Goal: Task Accomplishment & Management: Manage account settings

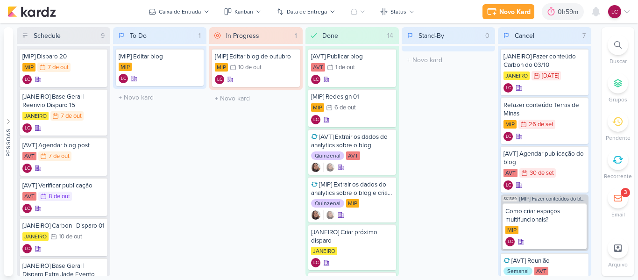
click at [616, 172] on p "Recorrente" at bounding box center [618, 176] width 28 height 8
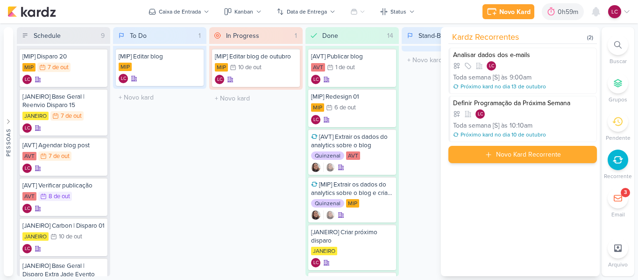
click at [499, 150] on div "Novo Kard Recorrente" at bounding box center [528, 155] width 65 height 10
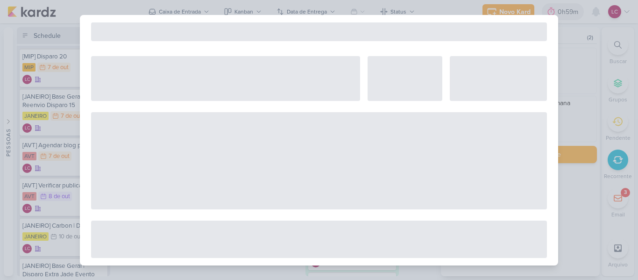
select select "5"
select select "pm"
select select "week"
select select "9"
select select "America/Sao_Paulo"
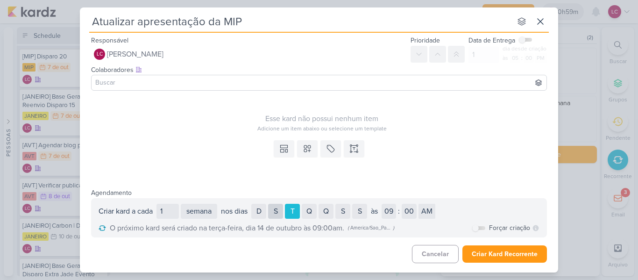
type input "Atualizar apresentação da MIP"
click at [283, 212] on div "S" at bounding box center [275, 211] width 15 height 15
click at [298, 211] on div "T" at bounding box center [292, 211] width 15 height 15
click at [396, 208] on select "01 02 03 04 05 06 07 08 09 10 11 12" at bounding box center [389, 211] width 14 height 15
select select "10"
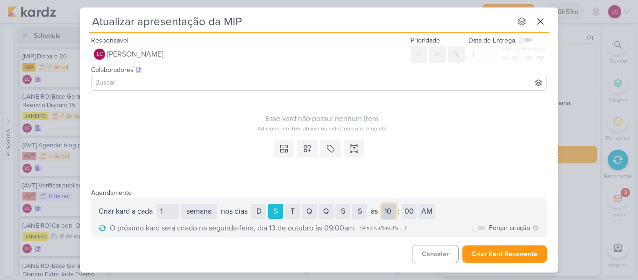
click at [385, 204] on select "01 02 03 04 05 06 07 08 09 10 11 12" at bounding box center [389, 211] width 14 height 15
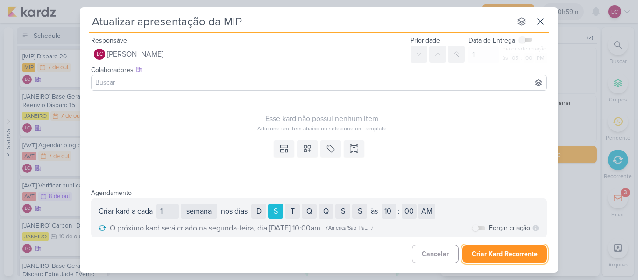
click at [479, 251] on button "Criar Kard Recorrente" at bounding box center [505, 253] width 85 height 17
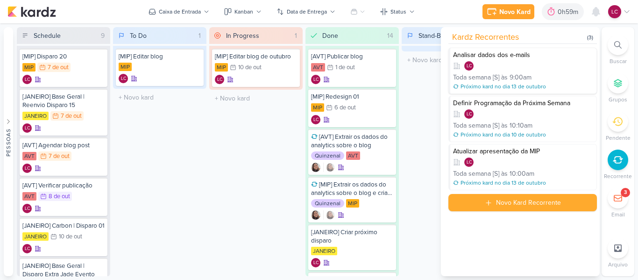
click at [543, 76] on div "Toda semana [S] às 9:00am" at bounding box center [523, 77] width 141 height 10
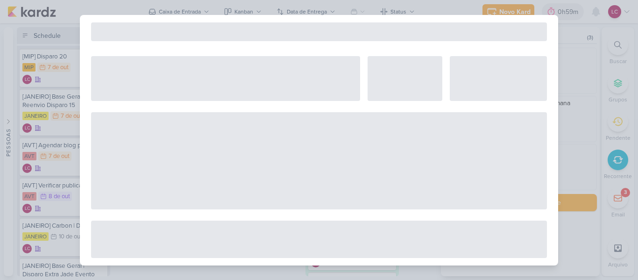
select select "12"
select select "week"
select select "9"
select select "America/Sao_Paulo"
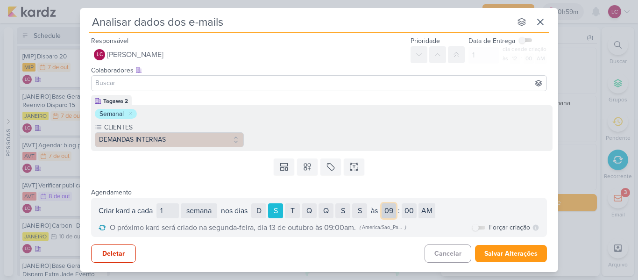
click at [396, 212] on select "01 02 03 04 05 06 07 08 09 10 11 12" at bounding box center [389, 210] width 14 height 15
select select "10"
click at [385, 203] on select "01 02 03 04 05 06 07 08 09 10 11 12" at bounding box center [389, 210] width 14 height 15
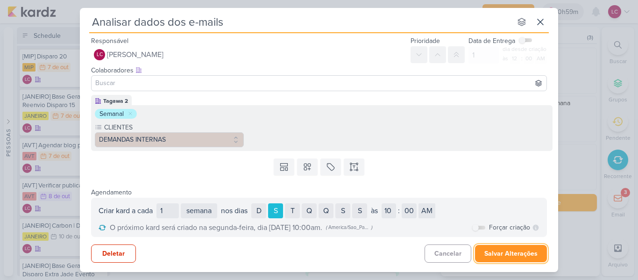
click at [522, 251] on button "Salvar Alterações" at bounding box center [511, 253] width 72 height 17
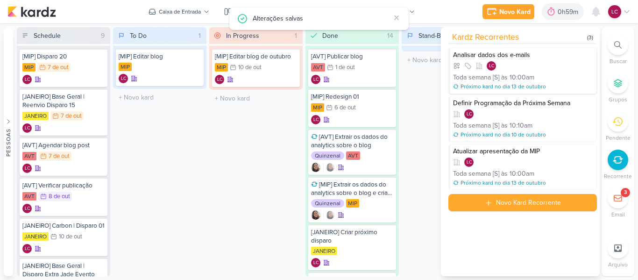
click at [483, 70] on div "LC" at bounding box center [523, 65] width 141 height 9
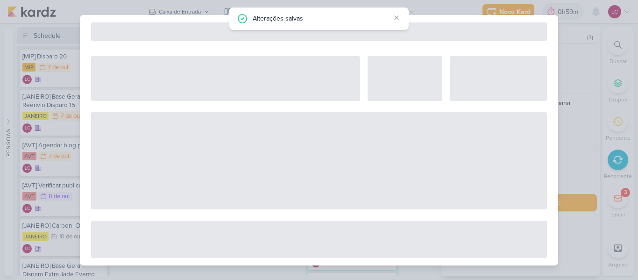
select select "12"
select select "week"
select select "10"
select select "America/Sao_Paulo"
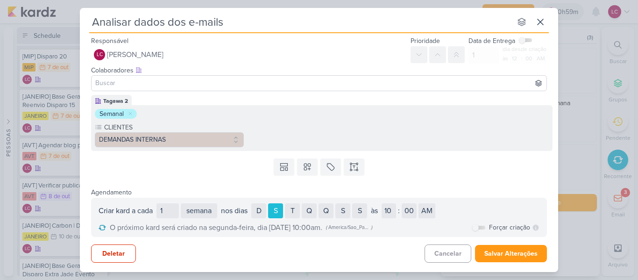
click at [582, 92] on div "Analisar dados dos e-mails nenhum grupo disponível Responsável LC Laís Costa Ne…" at bounding box center [319, 140] width 638 height 280
click at [542, 24] on icon at bounding box center [540, 21] width 11 height 11
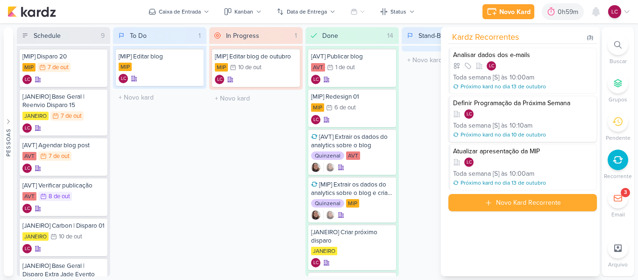
click at [491, 117] on div "LC" at bounding box center [523, 113] width 141 height 9
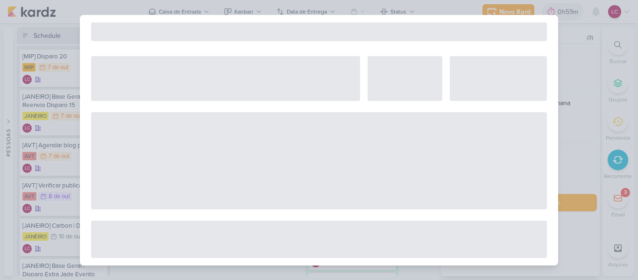
select select "12"
select select "week"
select select "10"
select select "America/Sao_Paulo"
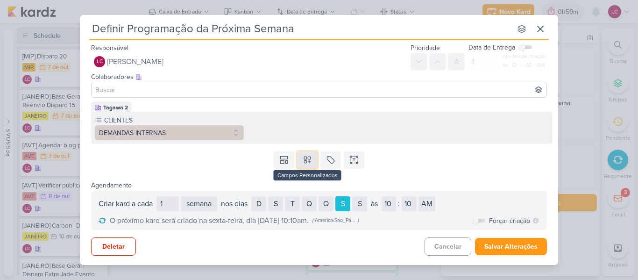
click at [310, 165] on button at bounding box center [307, 159] width 21 height 17
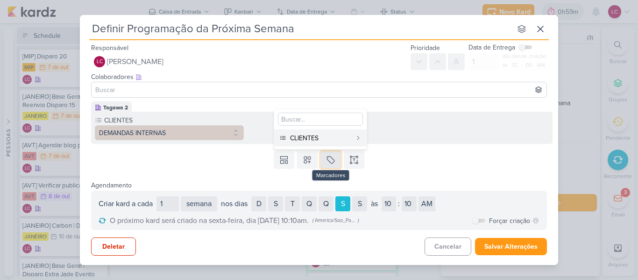
click at [329, 162] on icon at bounding box center [330, 159] width 9 height 9
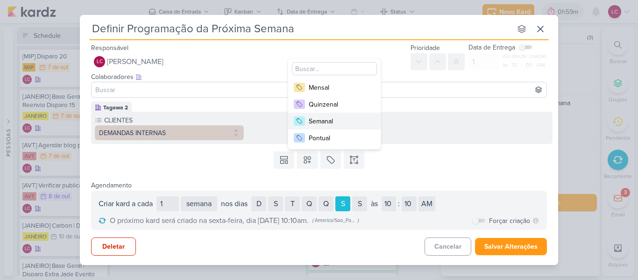
click at [346, 125] on div "Semanal" at bounding box center [339, 121] width 61 height 10
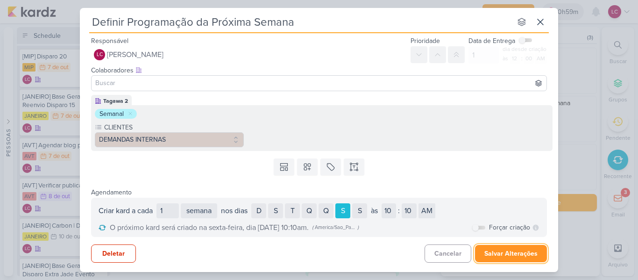
click at [494, 255] on button "Salvar Alterações" at bounding box center [511, 253] width 72 height 17
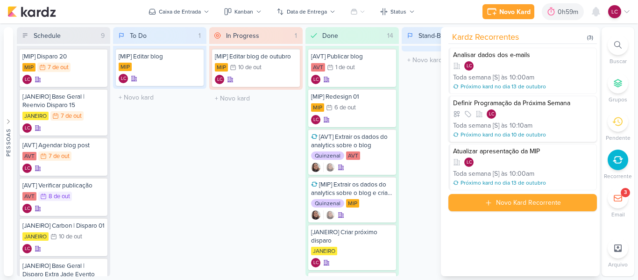
click at [521, 109] on div "LC" at bounding box center [523, 113] width 141 height 9
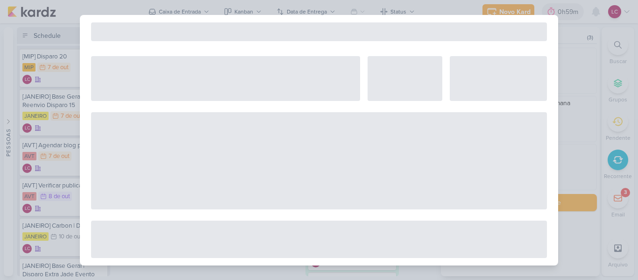
select select "12"
select select "week"
select select "10"
select select "America/Sao_Paulo"
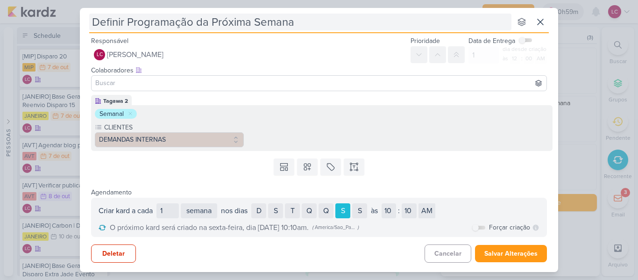
click at [129, 21] on input "Definir Programação da Próxima Semana" at bounding box center [300, 22] width 423 height 17
click at [209, 21] on input "Definir programação da Próxima Semana" at bounding box center [300, 22] width 423 height 17
click at [258, 24] on input "Definir programação da próxima Semana" at bounding box center [300, 22] width 423 height 17
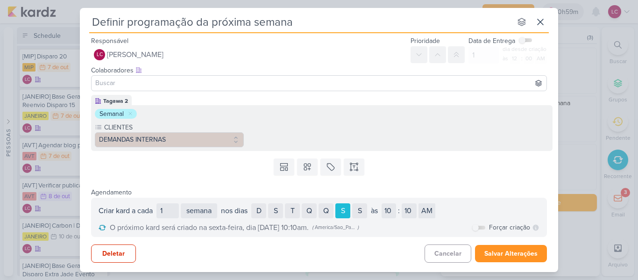
type input "Definir programação da próxima semana"
click at [526, 256] on button "Salvar Alterações" at bounding box center [511, 253] width 72 height 17
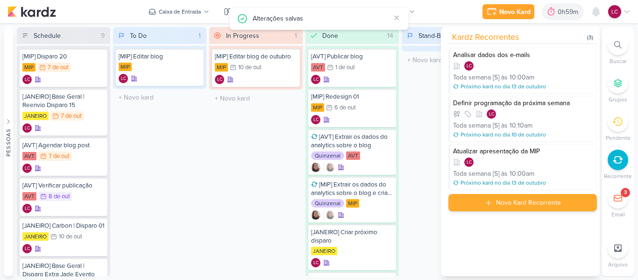
click at [476, 199] on div "Novo Kard Recorrente" at bounding box center [523, 202] width 149 height 17
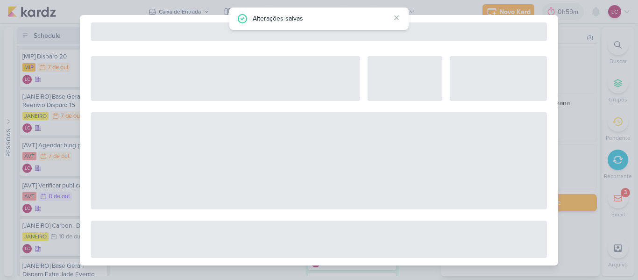
select select "5"
select select "pm"
select select "week"
select select "9"
select select "America/Sao_Paulo"
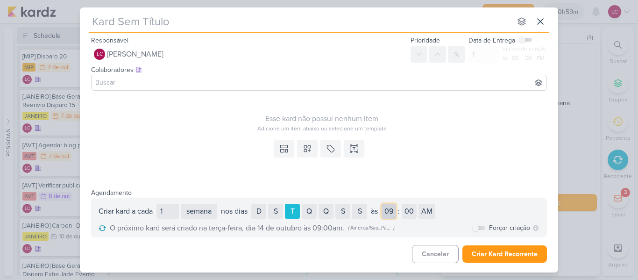
click at [396, 215] on select "01 02 03 04 05 06 07 08 09 10 11 12" at bounding box center [389, 211] width 14 height 15
click at [390, 212] on select "01 02 03 04 05 06 07 08 09 10 11 12" at bounding box center [389, 211] width 14 height 15
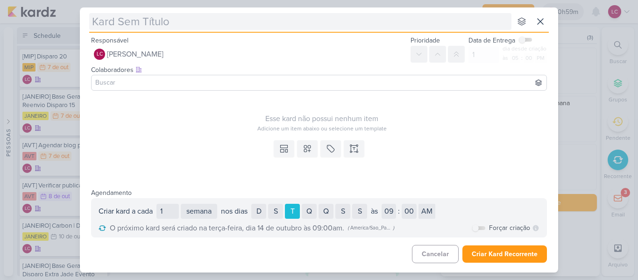
click at [196, 25] on input "text" at bounding box center [300, 21] width 423 height 17
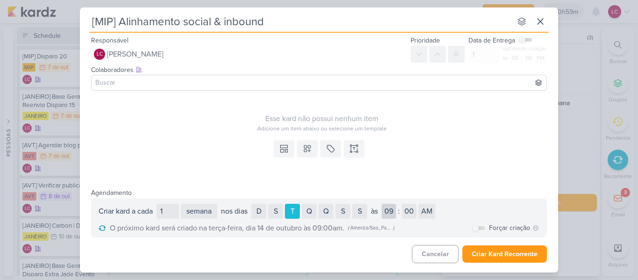
type input "[MIP] Alinhamento social & inbound"
click at [390, 212] on select "01 02 03 04 05 06 07 08 09 10 11 12" at bounding box center [389, 211] width 14 height 15
select select "4"
click at [385, 204] on select "01 02 03 04 05 06 07 08 09 10 11 12" at bounding box center [389, 211] width 14 height 15
click at [428, 209] on select "AM PM" at bounding box center [427, 211] width 17 height 15
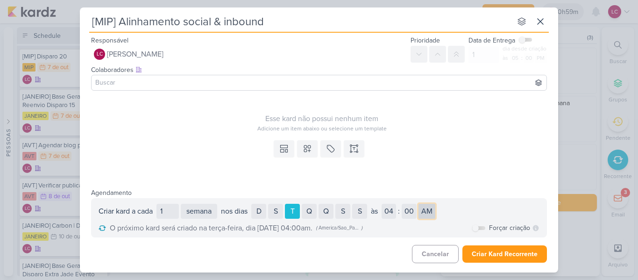
select select "pm"
click at [423, 204] on select "AM PM" at bounding box center [427, 211] width 17 height 15
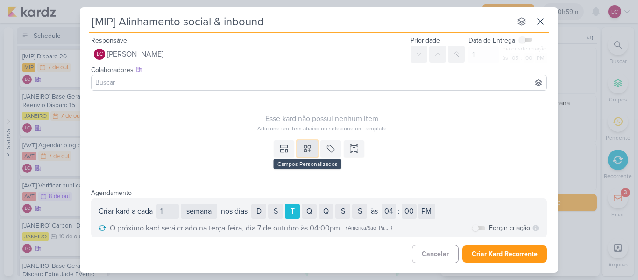
click at [306, 150] on icon at bounding box center [307, 148] width 9 height 9
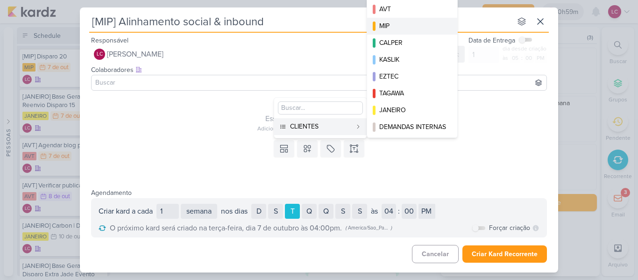
click at [405, 28] on div "MIP" at bounding box center [413, 26] width 67 height 10
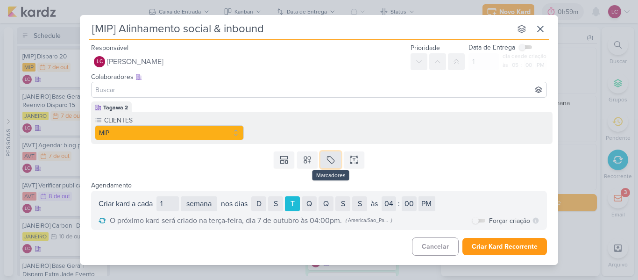
click at [333, 156] on icon at bounding box center [330, 159] width 9 height 9
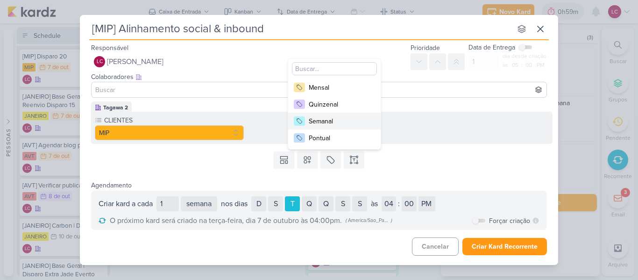
click at [345, 123] on div "Semanal" at bounding box center [339, 121] width 61 height 10
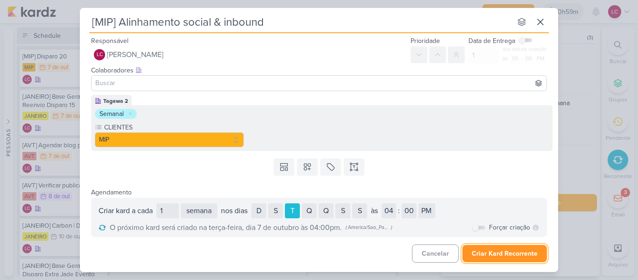
click at [491, 254] on button "Criar Kard Recorrente" at bounding box center [505, 253] width 85 height 17
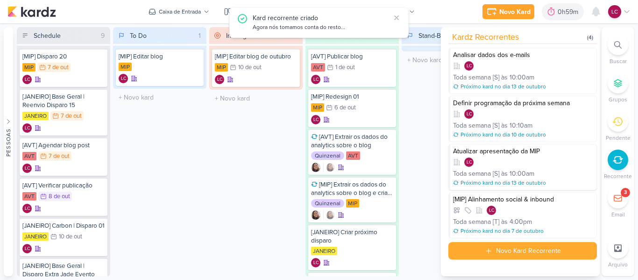
click at [524, 153] on div "Atualizar apresentação da MIP" at bounding box center [523, 151] width 141 height 8
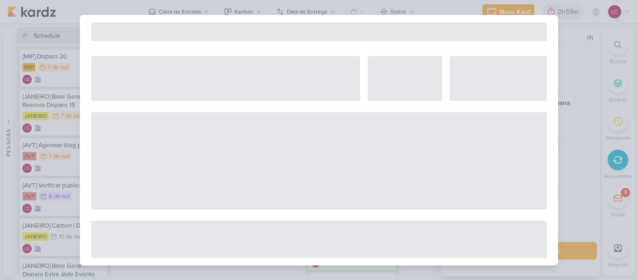
select select "12"
select select "week"
select select "10"
select select "America/Sao_Paulo"
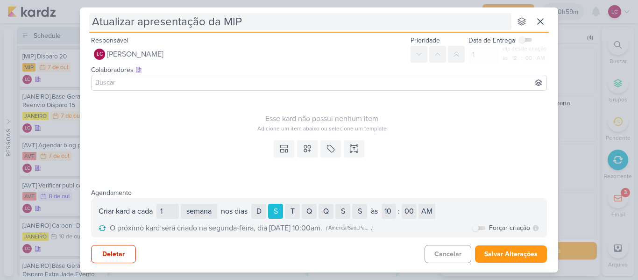
click at [97, 20] on input "Atualizar apresentação da MIP" at bounding box center [300, 21] width 423 height 17
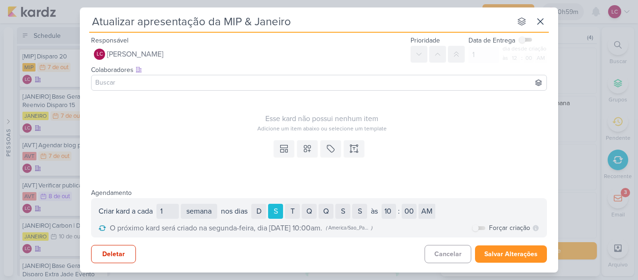
type input "Atualizar apresentação da MIP & Janeiro"
click at [516, 258] on button "Salvar Alterações" at bounding box center [511, 253] width 72 height 17
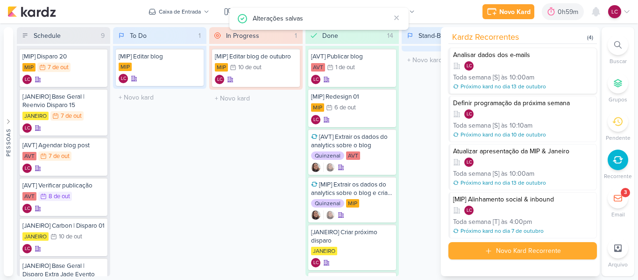
click at [527, 71] on div "Analisar dados dos e-mails LC Toda semana [S] às 10:00am Próximo kard no dia [D…" at bounding box center [523, 71] width 149 height 46
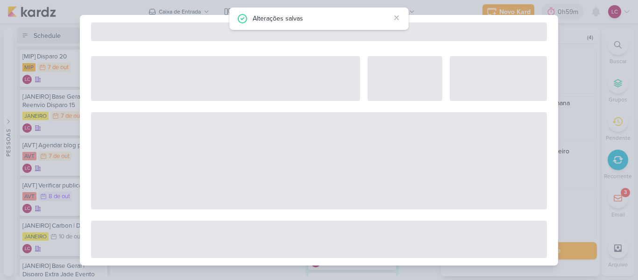
select select "12"
select select "week"
select select "10"
select select "America/Sao_Paulo"
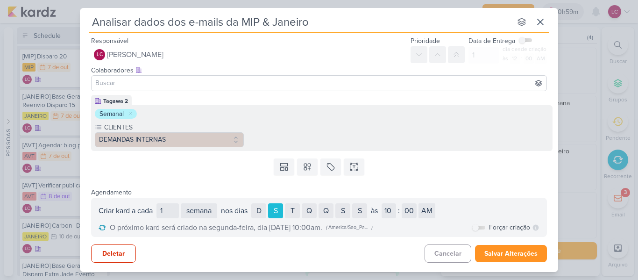
type input "Analisar dados dos e-mails da MIP & Janeiro"
click at [523, 253] on button "Salvar Alterações" at bounding box center [511, 253] width 72 height 17
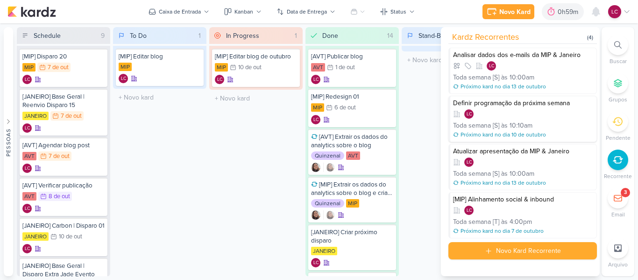
click at [557, 130] on div "Toda semana [S] às 10:10am" at bounding box center [523, 126] width 141 height 10
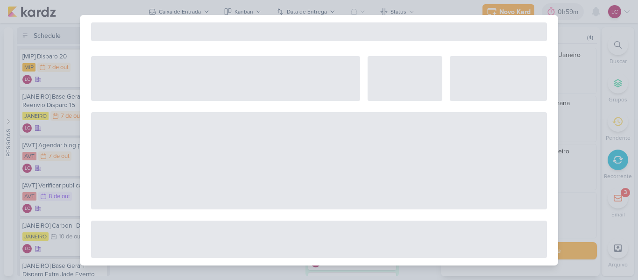
select select "12"
select select "week"
select select "10"
select select "America/Sao_Paulo"
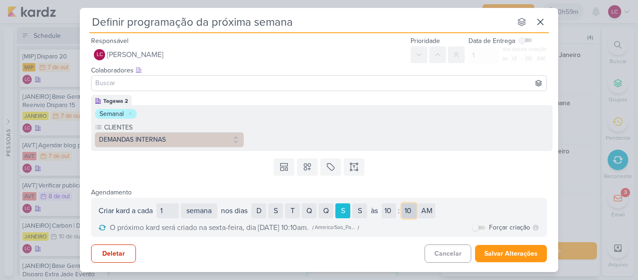
click at [416, 212] on select "00 05 10 15 20 25 30 35 40 45 50 55" at bounding box center [409, 210] width 15 height 15
select select "0"
click at [406, 203] on select "00 05 10 15 20 25 30 35 40 45 50 55" at bounding box center [409, 210] width 15 height 15
click at [502, 252] on button "Salvar Alterações" at bounding box center [511, 253] width 72 height 17
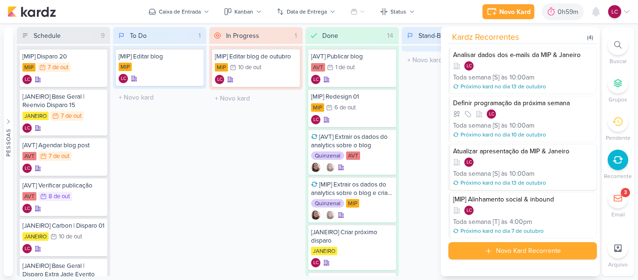
click at [536, 172] on div "Toda semana [S] às 10:00am" at bounding box center [523, 174] width 141 height 10
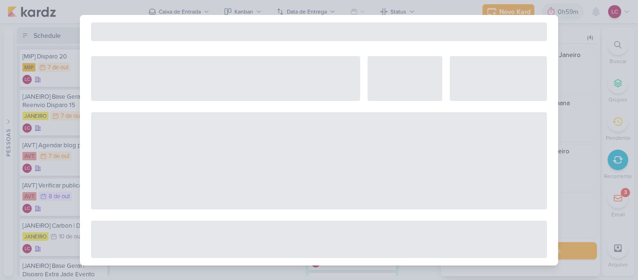
select select "12"
select select "week"
select select "10"
select select "America/Sao_Paulo"
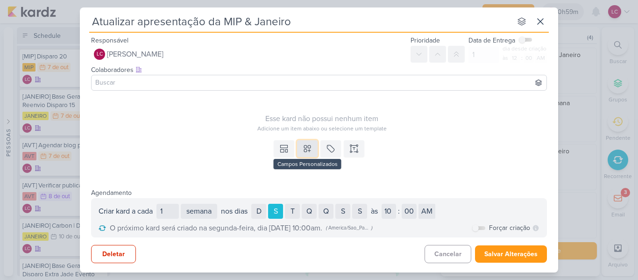
click at [306, 150] on icon at bounding box center [307, 148] width 9 height 9
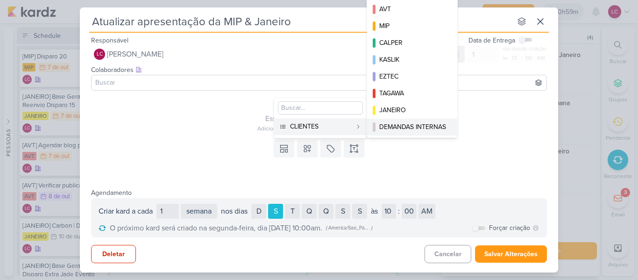
click at [383, 125] on div "DEMANDAS INTERNAS" at bounding box center [413, 127] width 67 height 10
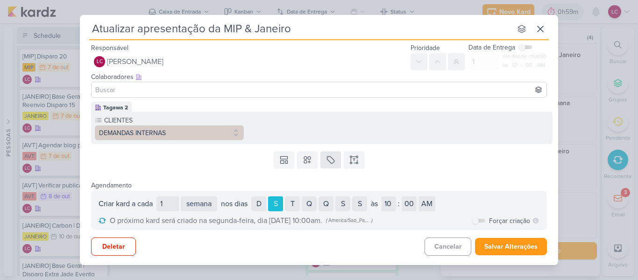
click at [333, 149] on div "Templates Campos Personalizados CLIENTES AVT MIP CALPER KASLIK" at bounding box center [319, 160] width 479 height 24
click at [333, 158] on icon at bounding box center [330, 159] width 9 height 9
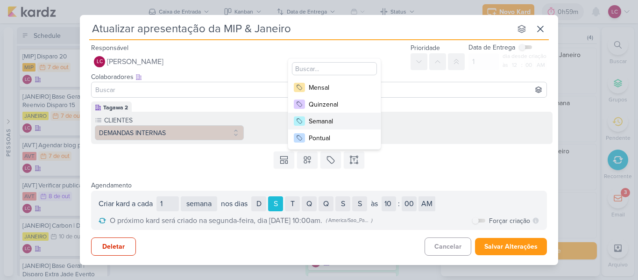
click at [358, 124] on div "Semanal" at bounding box center [339, 121] width 61 height 10
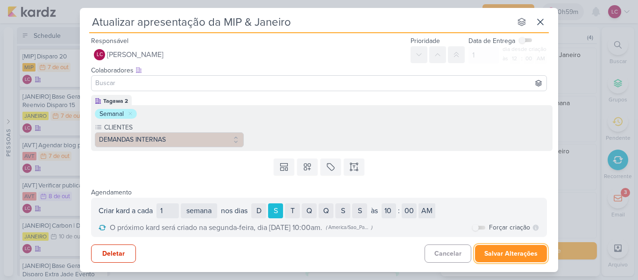
click at [519, 247] on button "Salvar Alterações" at bounding box center [511, 253] width 72 height 17
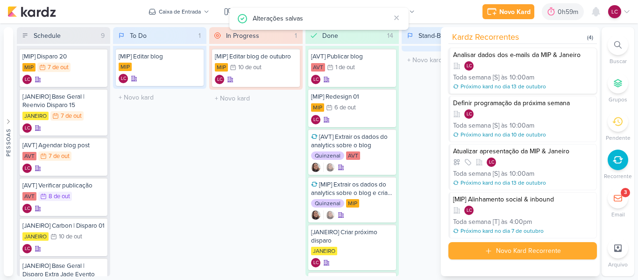
click at [562, 68] on div "LC" at bounding box center [523, 65] width 141 height 9
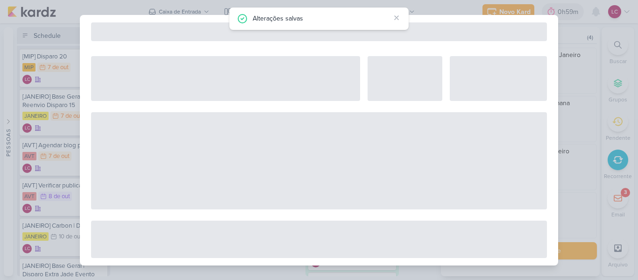
select select "12"
select select "week"
select select "10"
select select "America/Sao_Paulo"
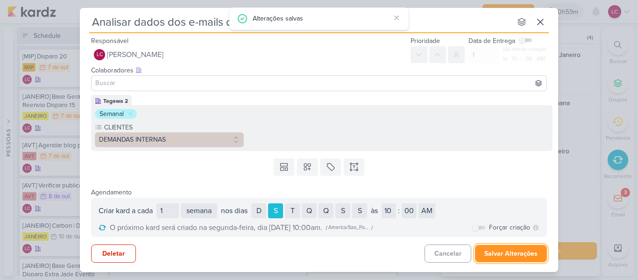
click at [514, 246] on button "Salvar Alterações" at bounding box center [511, 253] width 72 height 17
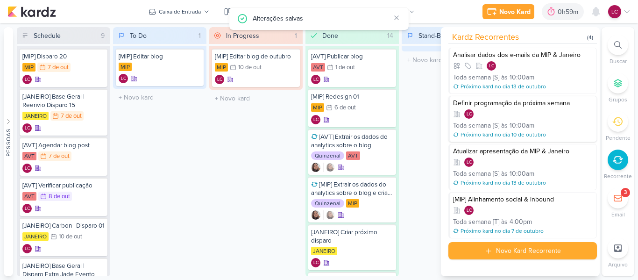
click at [551, 109] on div "LC" at bounding box center [523, 113] width 141 height 9
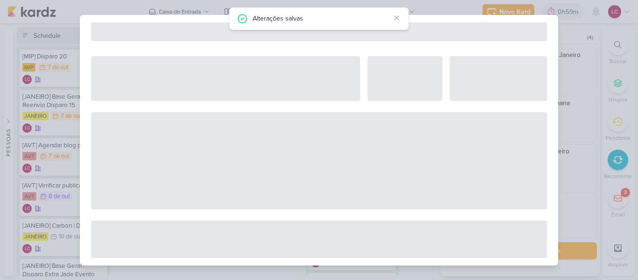
select select "12"
select select "week"
select select "10"
select select "America/Sao_Paulo"
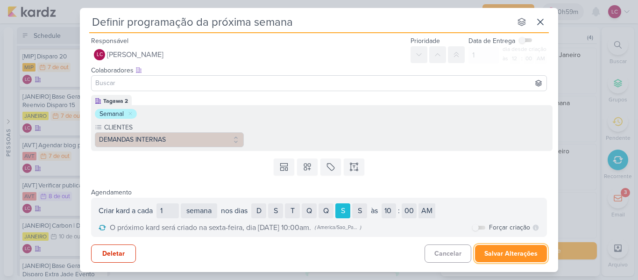
click at [506, 248] on button "Salvar Alterações" at bounding box center [511, 253] width 72 height 17
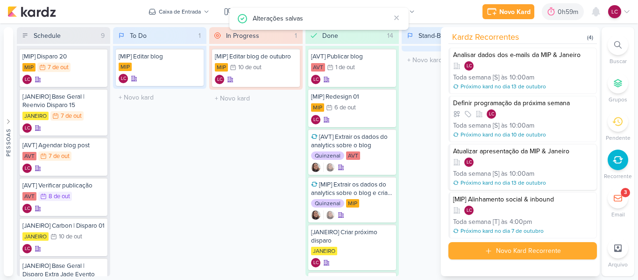
click at [516, 163] on div "LC" at bounding box center [523, 162] width 141 height 9
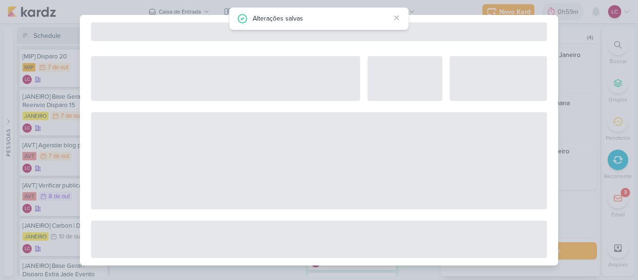
select select "12"
select select "week"
select select "10"
select select "America/Sao_Paulo"
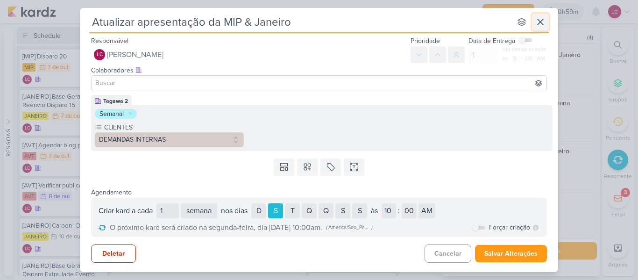
click at [537, 22] on icon at bounding box center [540, 21] width 11 height 11
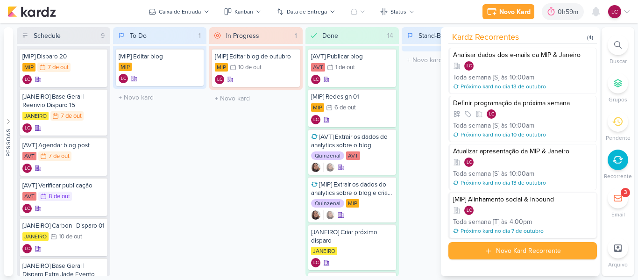
click at [513, 226] on div "4:00pm" at bounding box center [521, 222] width 22 height 10
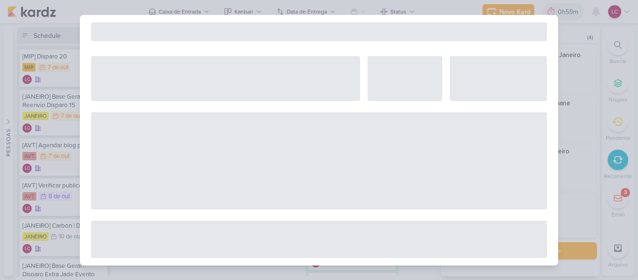
select select "12"
select select "week"
select select "4"
select select "pm"
select select "America/Sao_Paulo"
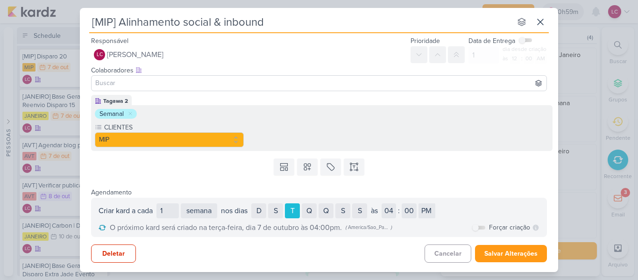
click at [573, 133] on div "[MIP] Alinhamento social & inbound nenhum grupo disponível Responsável LC Laís …" at bounding box center [319, 140] width 638 height 280
click at [513, 253] on button "Salvar Alterações" at bounding box center [511, 253] width 72 height 17
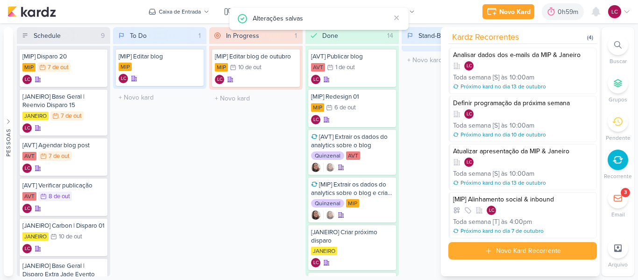
click at [422, 178] on div "Stand-By 0 Mover Para Esquerda Mover Para Direita [GEOGRAPHIC_DATA] O título do…" at bounding box center [448, 151] width 93 height 249
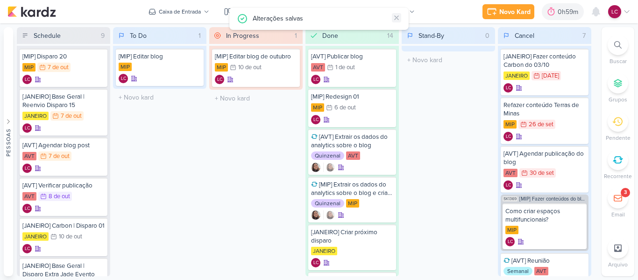
click at [396, 16] on icon at bounding box center [396, 17] width 7 height 7
click at [618, 155] on icon at bounding box center [618, 160] width 10 height 10
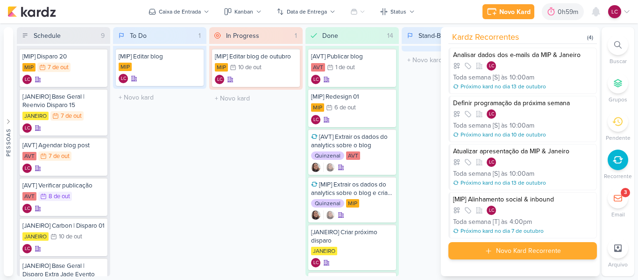
click at [527, 253] on div "Novo Kard Recorrente" at bounding box center [528, 251] width 65 height 10
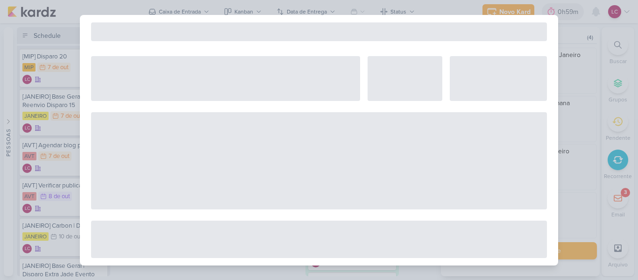
select select "5"
select select "pm"
select select "week"
select select "9"
select select "America/Sao_Paulo"
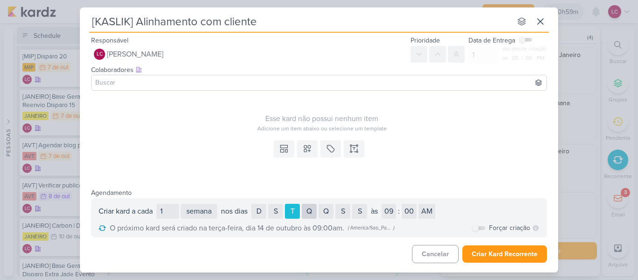
type input "[KASLIK] Alinhamento com cliente"
click at [315, 215] on div "Q" at bounding box center [309, 211] width 15 height 15
click at [299, 205] on div "T" at bounding box center [292, 211] width 15 height 15
click at [425, 208] on select "AM PM" at bounding box center [427, 211] width 17 height 15
select select "pm"
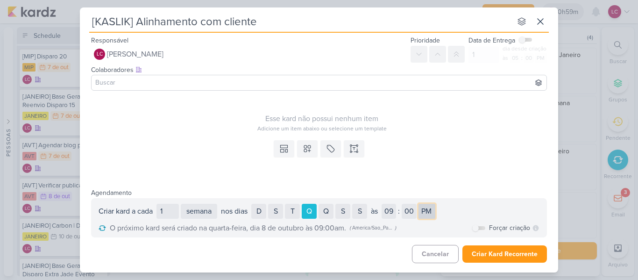
click at [423, 204] on select "AM PM" at bounding box center [427, 211] width 17 height 15
click at [396, 207] on select "01 02 03 04 05 06 07 08 09 10 11 12" at bounding box center [389, 211] width 14 height 15
select select "3"
click at [385, 204] on select "01 02 03 04 05 06 07 08 09 10 11 12" at bounding box center [389, 211] width 14 height 15
click at [415, 214] on select "00 05 10 15 20 25 30 35 40 45 50 55" at bounding box center [409, 211] width 15 height 15
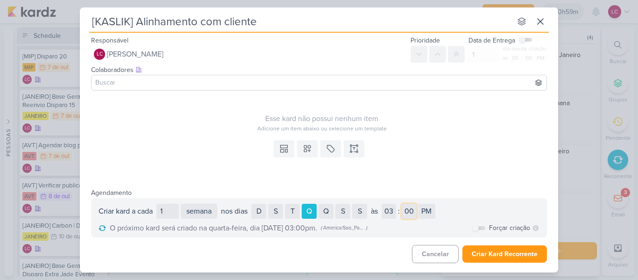
select select "30"
click at [406, 204] on select "00 05 10 15 20 25 30 35 40 45 50 55" at bounding box center [409, 211] width 15 height 15
click at [310, 137] on div "Templates Campos Personalizados Marcadores Caixa De Texto" at bounding box center [319, 157] width 479 height 43
click at [313, 145] on button at bounding box center [307, 148] width 21 height 17
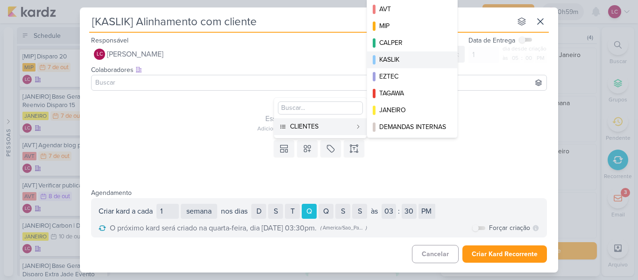
click at [399, 60] on div "KASLIK" at bounding box center [413, 60] width 67 height 10
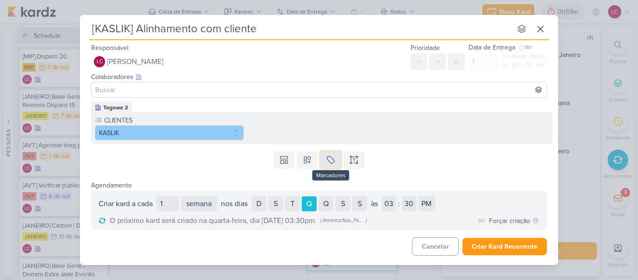
click at [332, 154] on button at bounding box center [331, 159] width 21 height 17
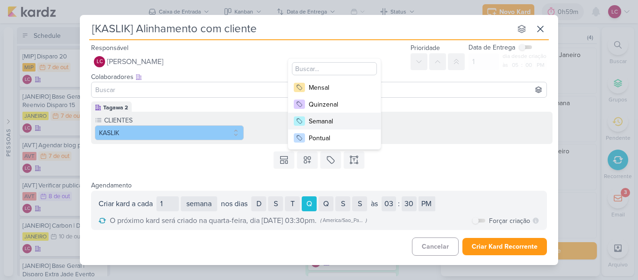
click at [362, 117] on div "Semanal" at bounding box center [339, 121] width 61 height 10
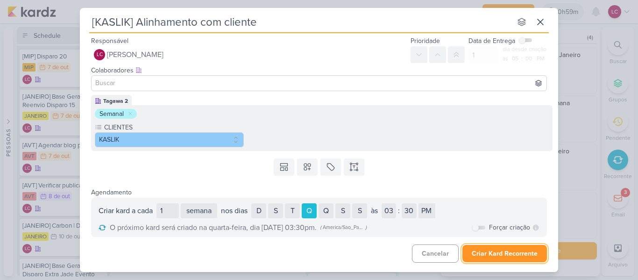
click at [496, 253] on button "Criar Kard Recorrente" at bounding box center [505, 253] width 85 height 17
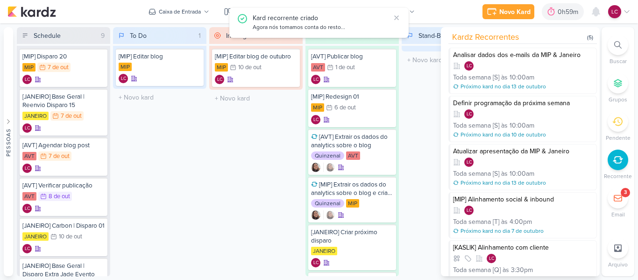
click at [420, 197] on div "Stand-By 0 Mover Para Esquerda Mover Para Direita [GEOGRAPHIC_DATA] O título do…" at bounding box center [448, 151] width 93 height 249
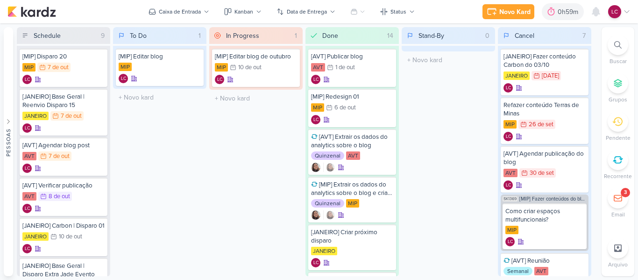
click at [619, 158] on icon at bounding box center [618, 160] width 10 height 10
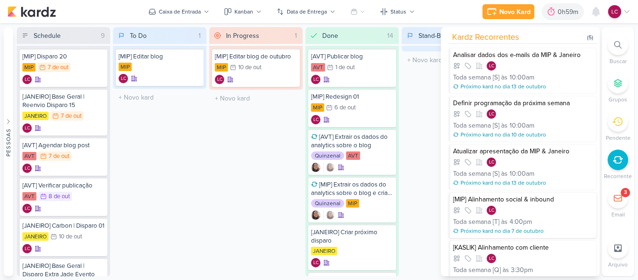
scroll to position [39, 0]
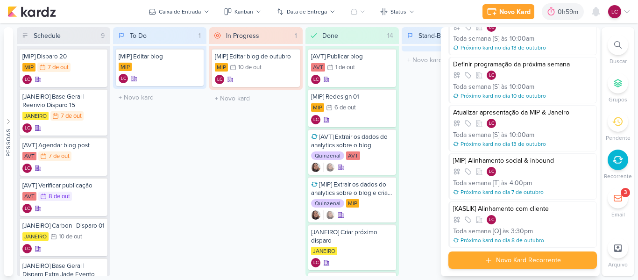
click at [505, 261] on div "Novo Kard Recorrente" at bounding box center [528, 260] width 65 height 10
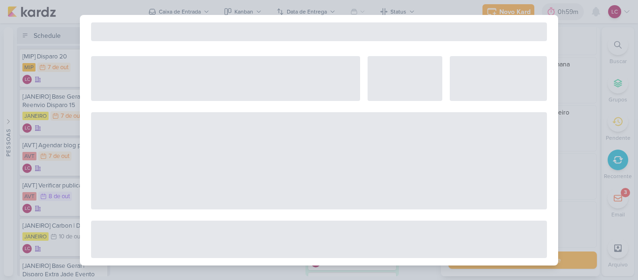
select select "5"
select select "pm"
select select "week"
select select "9"
select select "America/Sao_Paulo"
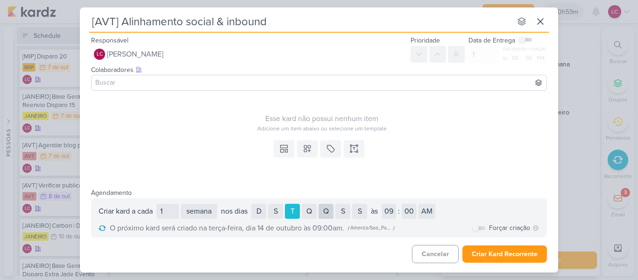
type input "[AVT] Alinhamento social & inbound"
click at [330, 214] on div "Q" at bounding box center [326, 211] width 15 height 15
click at [294, 207] on div "T" at bounding box center [292, 211] width 15 height 15
click at [385, 206] on select "01 02 03 04 05 06 07 08 09 10 11 12" at bounding box center [389, 211] width 14 height 15
select select "3"
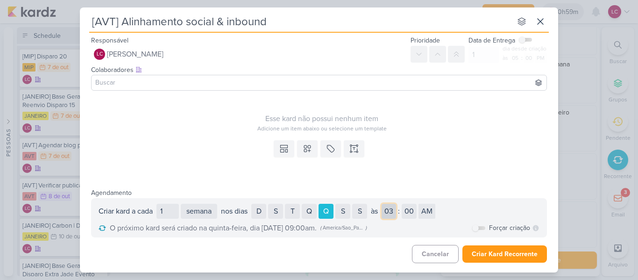
click at [385, 204] on select "01 02 03 04 05 06 07 08 09 10 11 12" at bounding box center [389, 211] width 14 height 15
click at [314, 144] on button at bounding box center [307, 148] width 21 height 17
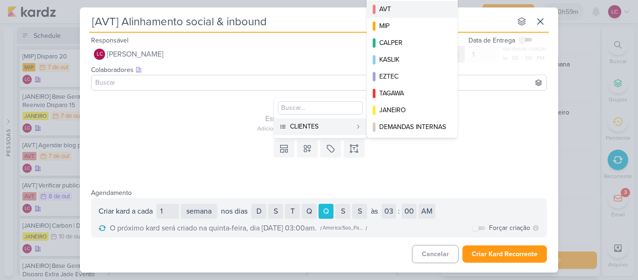
click at [410, 8] on div "AVT" at bounding box center [413, 9] width 67 height 10
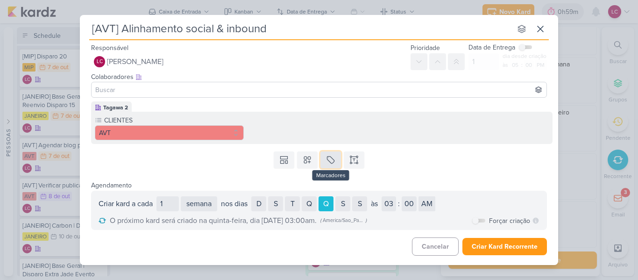
click at [332, 159] on icon at bounding box center [330, 159] width 9 height 9
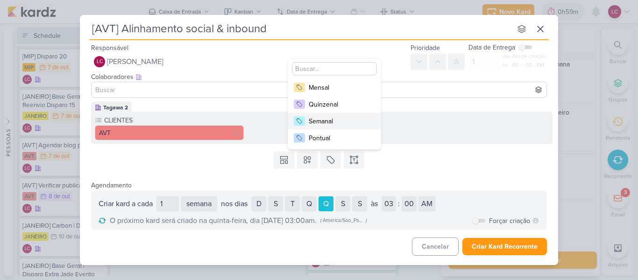
click at [337, 123] on div "Semanal" at bounding box center [339, 121] width 61 height 10
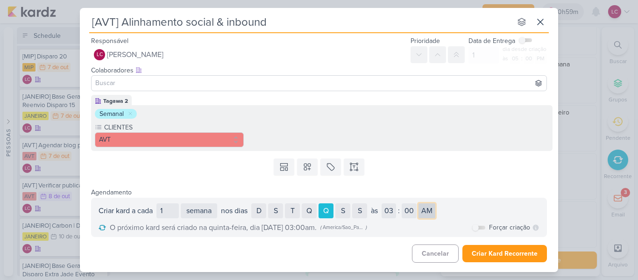
click at [431, 205] on select "AM PM" at bounding box center [427, 210] width 17 height 15
select select "pm"
click at [423, 203] on select "AM PM" at bounding box center [427, 210] width 17 height 15
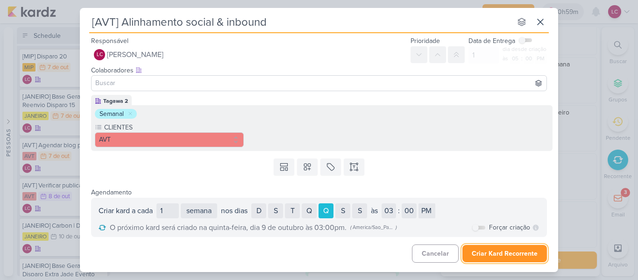
click at [495, 250] on button "Criar Kard Recorrente" at bounding box center [505, 253] width 85 height 17
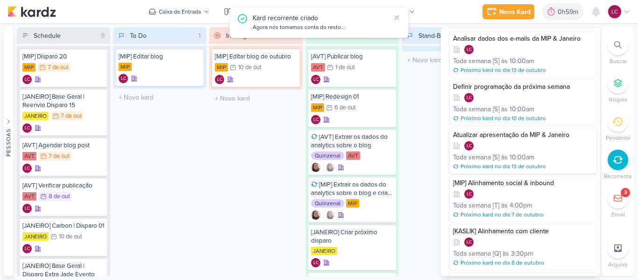
scroll to position [0, 0]
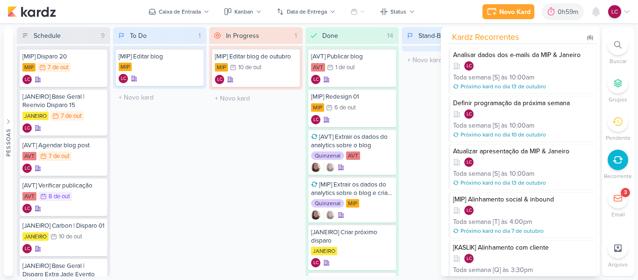
click at [412, 143] on div "Stand-By 0 Mover Para Esquerda Mover Para Direita [GEOGRAPHIC_DATA] O título do…" at bounding box center [448, 151] width 93 height 249
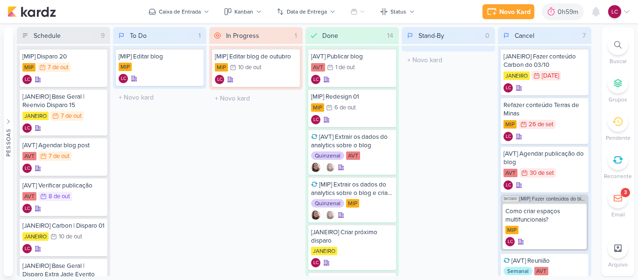
click at [617, 159] on icon at bounding box center [618, 160] width 10 height 10
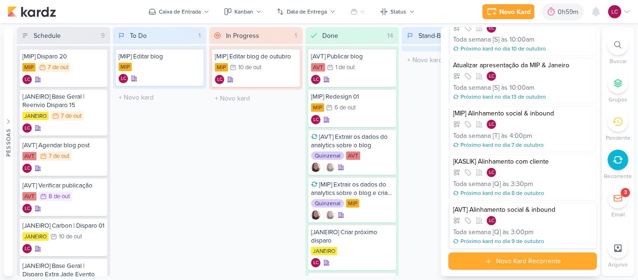
scroll to position [87, 0]
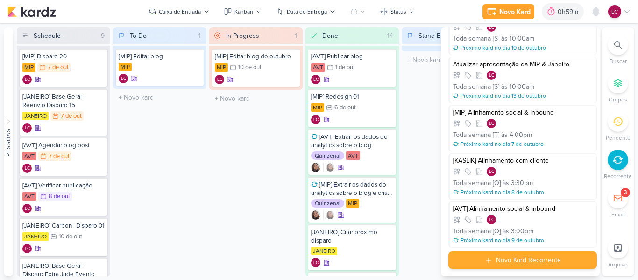
click at [529, 263] on div "Novo Kard Recorrente" at bounding box center [528, 260] width 65 height 10
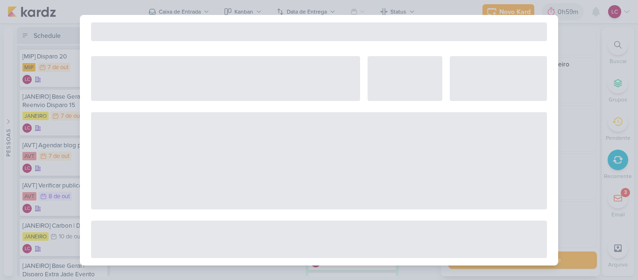
select select "5"
select select "pm"
select select "week"
select select "9"
select select "America/Sao_Paulo"
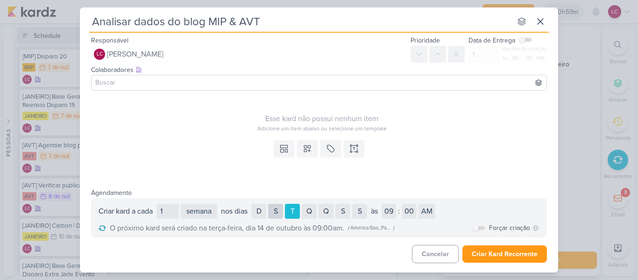
type input "Analisar dados do blog MIP & AVT"
click at [283, 215] on div "S" at bounding box center [275, 211] width 15 height 15
click at [204, 206] on select "dia semana mês" at bounding box center [199, 211] width 36 height 15
select select "month"
click at [182, 204] on select "dia semana mês" at bounding box center [199, 211] width 36 height 15
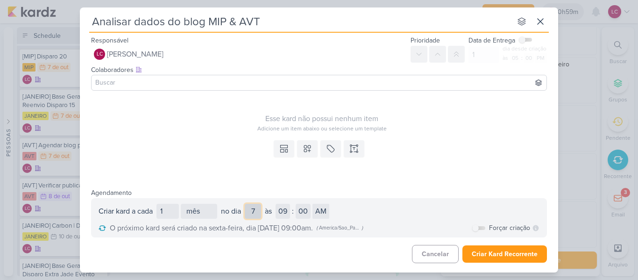
click at [260, 213] on select "1 2 3 4 5 6 7 8 9 10 11 12 13 14 15 16 17 18 19 20 21 22 23 24 25 26 27 28" at bounding box center [253, 211] width 16 height 15
click at [290, 212] on select "01 02 03 04 05 06 07 08 09 10 11 12" at bounding box center [283, 211] width 14 height 15
click at [258, 212] on select "1 2 3 4 5 6 7 8 9 10 11 12 13 14 15 16 17 18 19 20 21 22 23 24 25 26 27 28" at bounding box center [253, 211] width 16 height 15
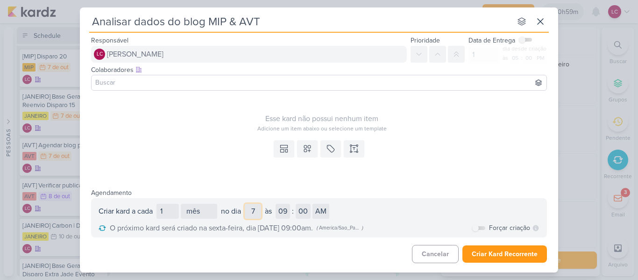
select select "3"
click at [247, 204] on select "1 2 3 4 5 6 7 8 9 10 11 12 13 14 15 16 17 18 19 20 21 22 23 24 25 26 27 28" at bounding box center [253, 211] width 16 height 15
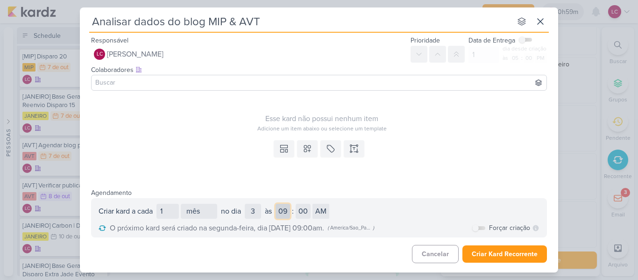
click at [290, 210] on select "01 02 03 04 05 06 07 08 09 10 11 12" at bounding box center [283, 211] width 14 height 15
select select "10"
click at [279, 204] on select "01 02 03 04 05 06 07 08 09 10 11 12" at bounding box center [283, 211] width 14 height 15
click at [261, 208] on select "1 2 3 4 5 6 7 8 9 10 11 12 13 14 15 16 17 18 19 20 21 22 23 24 25 26 27 28" at bounding box center [253, 211] width 16 height 15
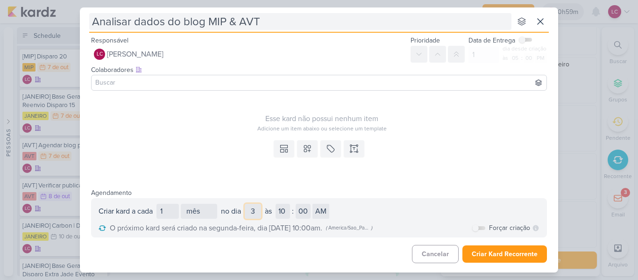
select select "5"
click at [247, 204] on select "1 2 3 4 5 6 7 8 9 10 11 12 13 14 15 16 17 18 19 20 21 22 23 24 25 26 27 28" at bounding box center [253, 211] width 16 height 15
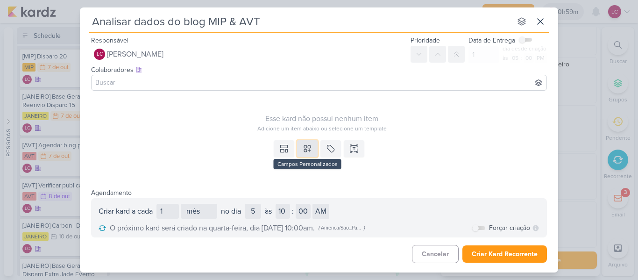
click at [308, 146] on icon at bounding box center [307, 148] width 7 height 7
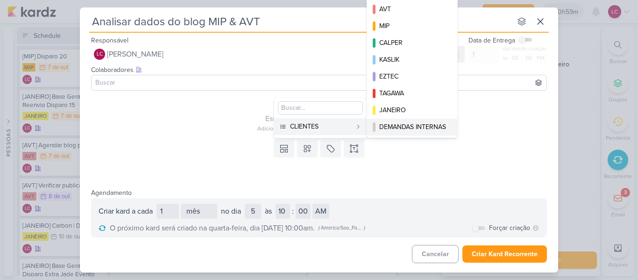
click at [407, 122] on div "DEMANDAS INTERNAS" at bounding box center [413, 127] width 67 height 10
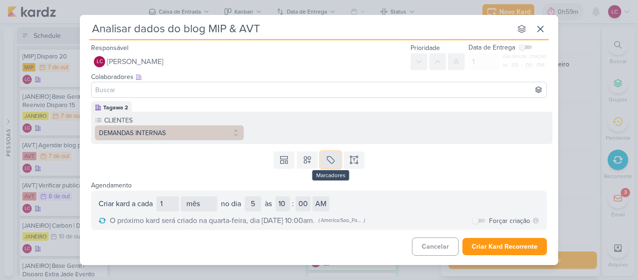
click at [329, 158] on icon at bounding box center [330, 159] width 9 height 9
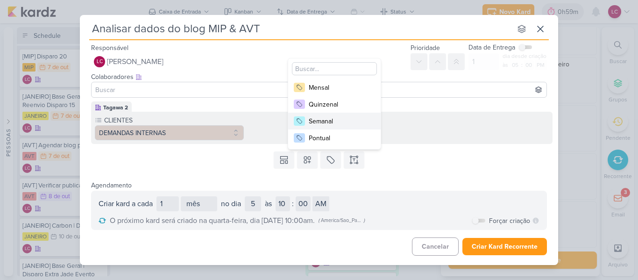
click at [341, 122] on div "Semanal" at bounding box center [339, 121] width 61 height 10
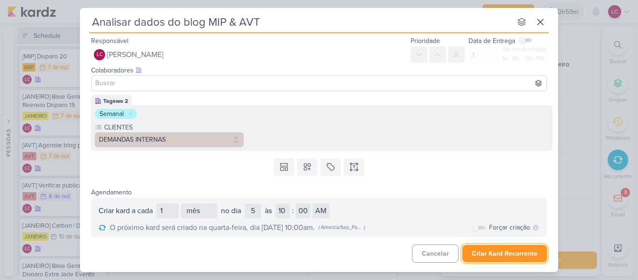
click at [488, 246] on button "Criar Kard Recorrente" at bounding box center [505, 253] width 85 height 17
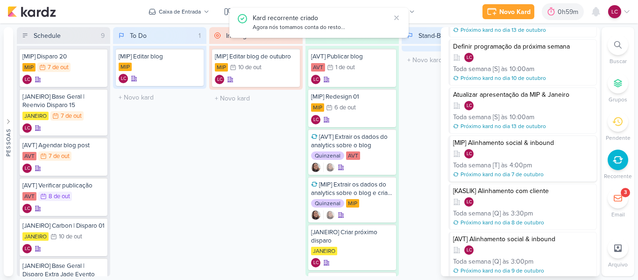
scroll to position [40, 0]
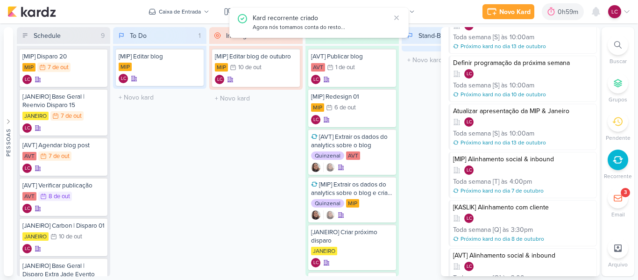
click at [260, 162] on div "In Progress 1 Mover Para Esquerda Mover Para Direita [GEOGRAPHIC_DATA] [MIP] Ed…" at bounding box center [255, 151] width 93 height 249
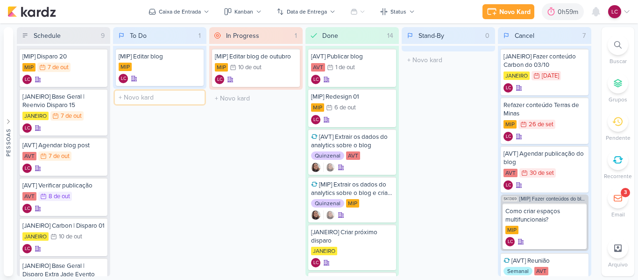
click at [173, 96] on input "text" at bounding box center [160, 98] width 90 height 14
type input "[JANEIRO] [Carbon] Editar Disparo 01"
click at [234, 120] on div "In Progress 1 Mover Para Esquerda Mover Para Direita [GEOGRAPHIC_DATA] [MIP] Ed…" at bounding box center [255, 151] width 93 height 249
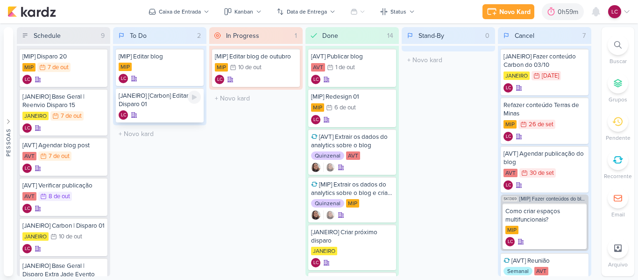
click at [179, 99] on div "[JANEIRO] [Carbon] Editar Disparo 01" at bounding box center [160, 100] width 82 height 17
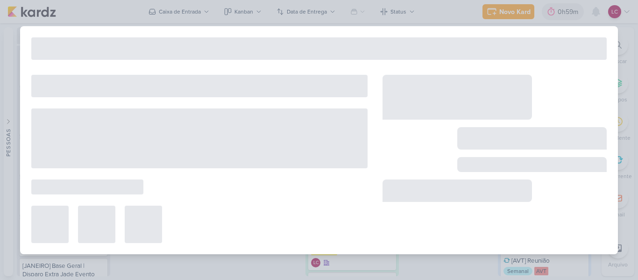
type input "[JANEIRO] [Carbon] Editar Disparo 01"
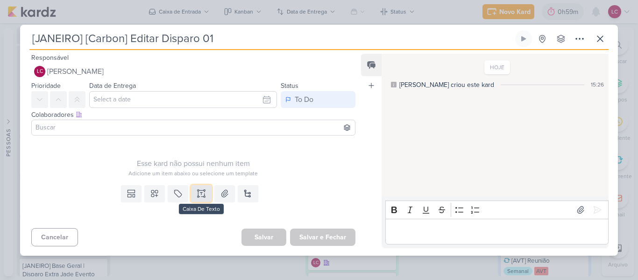
click at [197, 197] on icon at bounding box center [197, 196] width 1 height 1
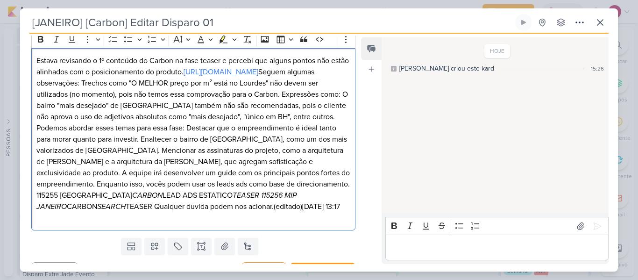
scroll to position [131, 0]
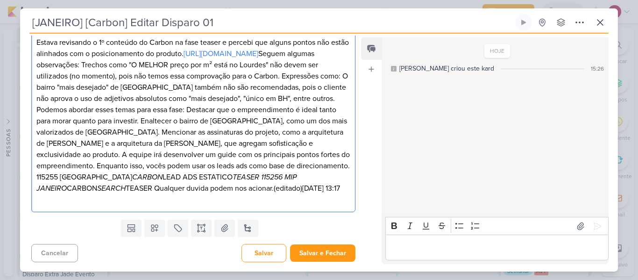
click at [229, 64] on p "Estava revisando o 1º conteúdo do Carbon na fase teaser e percebi que alguns po…" at bounding box center [193, 115] width 314 height 157
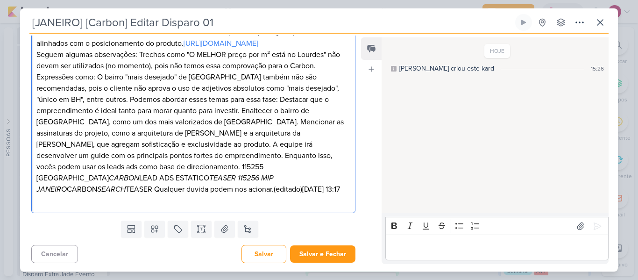
click at [211, 46] on p "Estava revisando o 1º conteúdo do Carbon na fase teaser e percebi que alguns po…" at bounding box center [193, 38] width 314 height 22
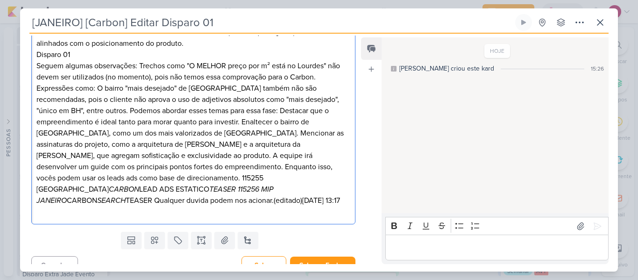
click at [54, 56] on p "Disparo 01" at bounding box center [193, 54] width 314 height 11
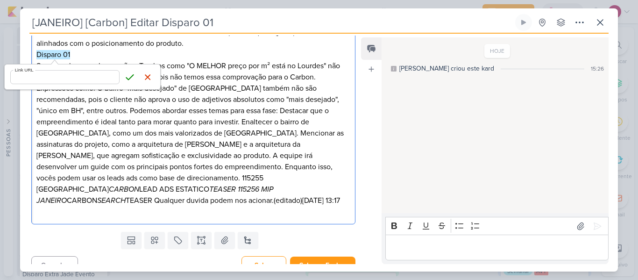
type input "[URL][DOMAIN_NAME]"
click button "Save" at bounding box center [130, 77] width 14 height 14
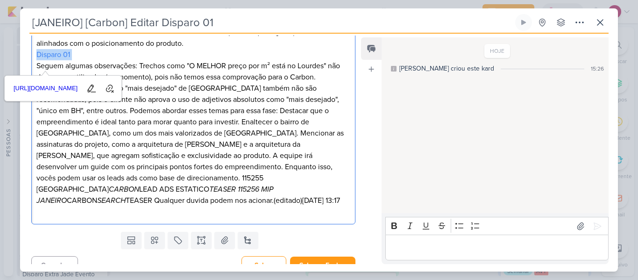
scroll to position [131, 0]
click at [229, 45] on p "Estava revisando o 1º conteúdo do Carbon na fase teaser e percebi que alguns po…" at bounding box center [193, 38] width 314 height 22
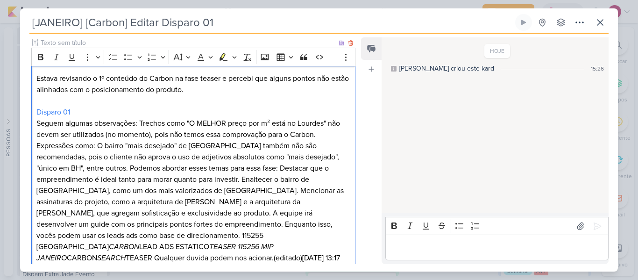
scroll to position [85, 0]
click at [142, 125] on p "Seguem algumas observações: Trechos como "O MELHOR preço por m² está no Lourdes…" at bounding box center [193, 191] width 314 height 146
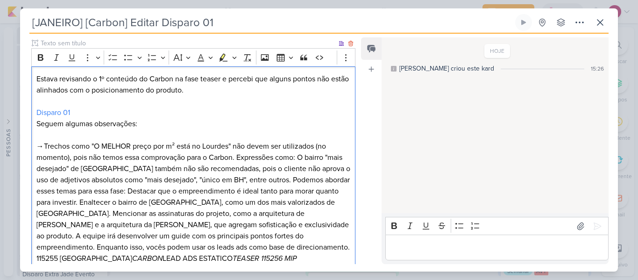
click at [240, 157] on p "→Trechos como "O MELHOR preço por m² está no Lourdes" não devem ser utilizados …" at bounding box center [193, 208] width 314 height 135
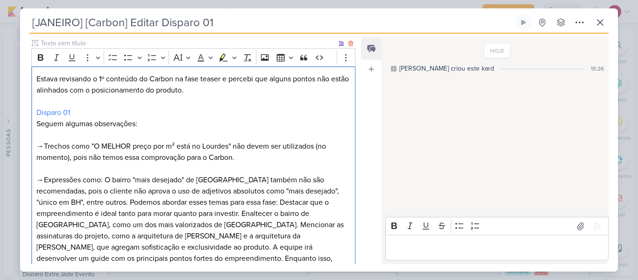
click at [132, 203] on p "→Expressões como: O bairro "mais desejado" de [GEOGRAPHIC_DATA] também não são …" at bounding box center [193, 235] width 314 height 123
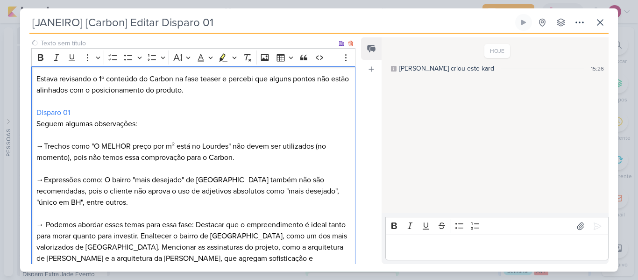
scroll to position [131, 0]
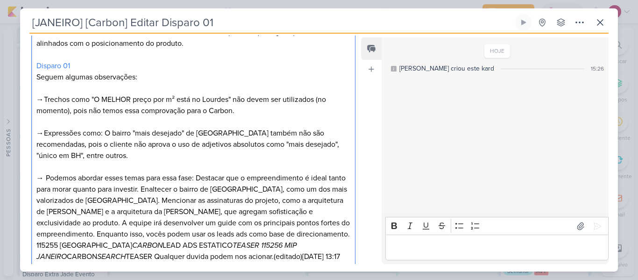
click at [201, 181] on p "→ Podemos abordar esses temas para essa fase: Destacar que o empreendimento é i…" at bounding box center [193, 217] width 314 height 90
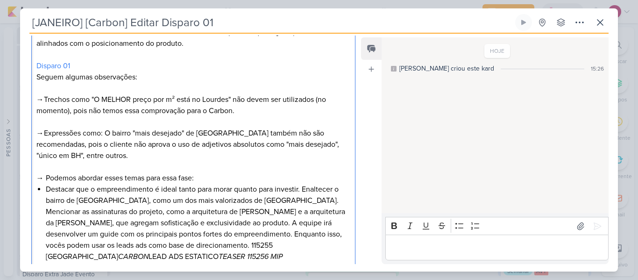
click at [303, 193] on li "Destacar que o empreendimento é ideal tanto para morar quanto para investir. En…" at bounding box center [198, 229] width 305 height 90
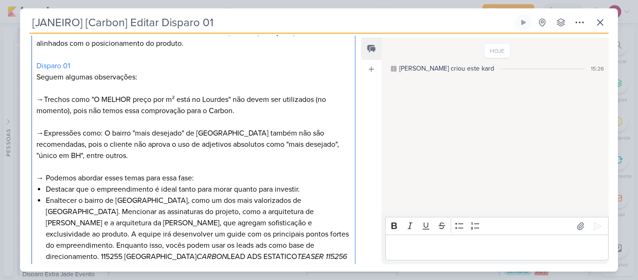
click at [312, 201] on li "Enaltecer o bairro de [GEOGRAPHIC_DATA], como um dos mais valorizados de [GEOGR…" at bounding box center [198, 240] width 305 height 90
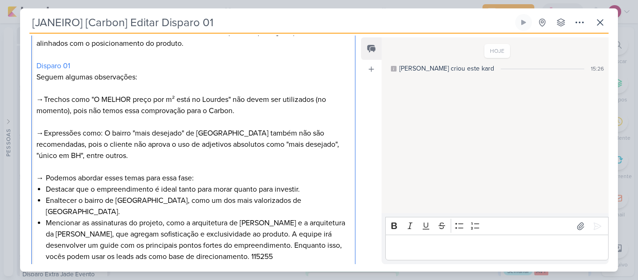
click at [264, 223] on li "Mencionar as assinaturas do projeto, como a arquitetura de [PERSON_NAME] e a ar…" at bounding box center [198, 250] width 305 height 67
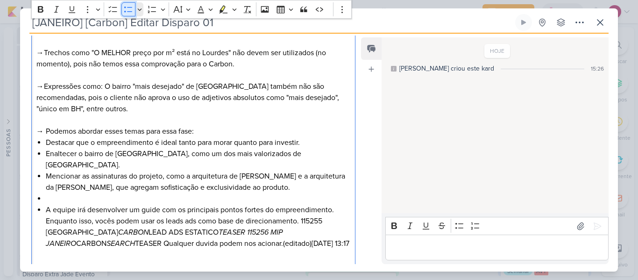
click at [130, 14] on button "Bulleted List" at bounding box center [129, 9] width 14 height 14
click at [44, 201] on div "Estava revisando o 1º conteúdo do Carbon na fase teaser e percebi que alguns po…" at bounding box center [193, 120] width 324 height 295
click at [125, 11] on icon "Editor toolbar" at bounding box center [128, 10] width 8 height 6
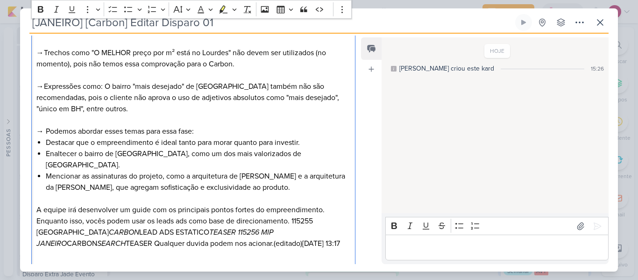
click at [294, 209] on p "A equipe irá desenvolver um guide com os principais pontos fortes do empreendim…" at bounding box center [193, 226] width 314 height 45
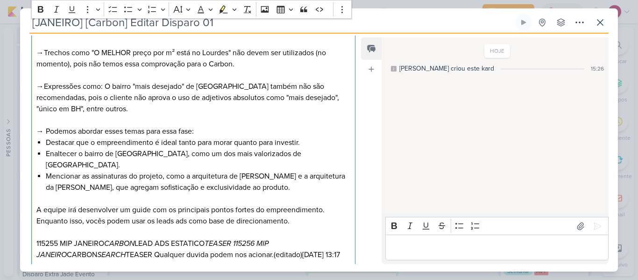
click at [240, 239] on icon "TEASER 115256 MIP JANEIRO" at bounding box center [152, 249] width 232 height 21
click at [199, 249] on p "115256 MIP JANEIRO CARBON SEARCH TEASER Qualquer duvida podem nos acionar. (edi…" at bounding box center [193, 260] width 314 height 22
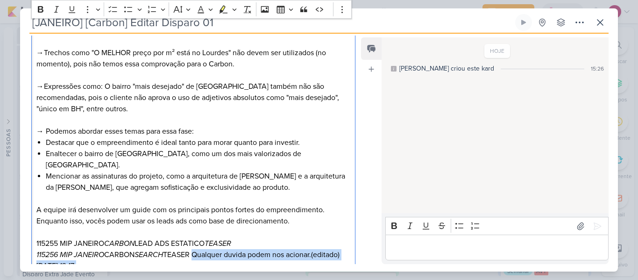
scroll to position [185, 0]
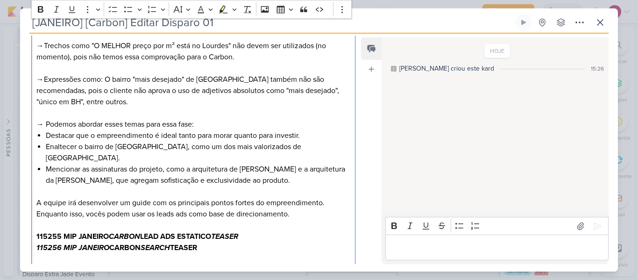
click at [259, 201] on p "A equipe irá desenvolver um guide com os principais pontos fortes do empreendim…" at bounding box center [193, 208] width 314 height 22
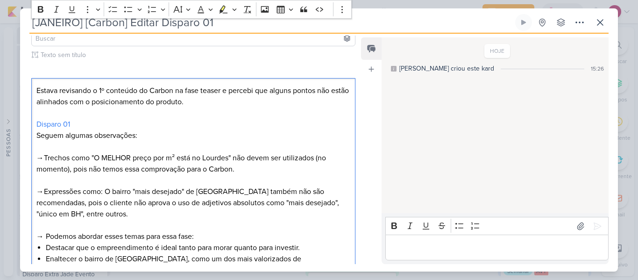
scroll to position [55, 0]
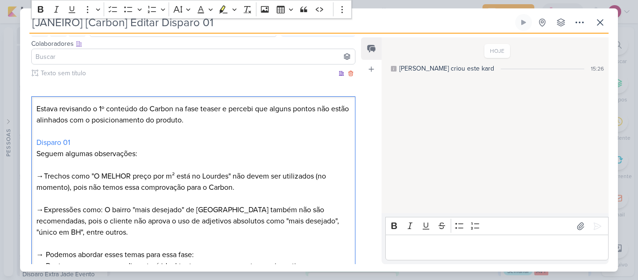
click at [116, 114] on p "Estava revisando o 1º conteúdo do Carbon na fase teaser e percebi que alguns po…" at bounding box center [193, 114] width 314 height 22
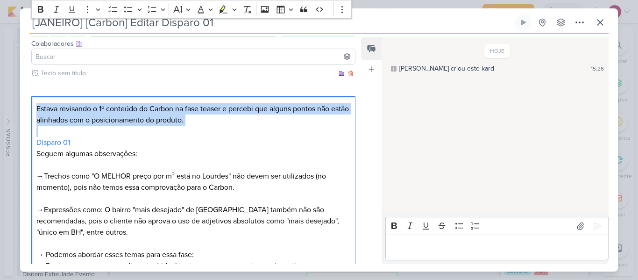
click at [116, 114] on p "Estava revisando o 1º conteúdo do Carbon na fase teaser e percebi que alguns po…" at bounding box center [193, 114] width 314 height 22
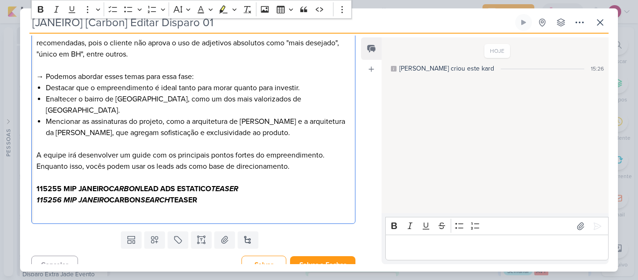
scroll to position [200, 0]
click at [176, 236] on icon at bounding box center [177, 239] width 7 height 7
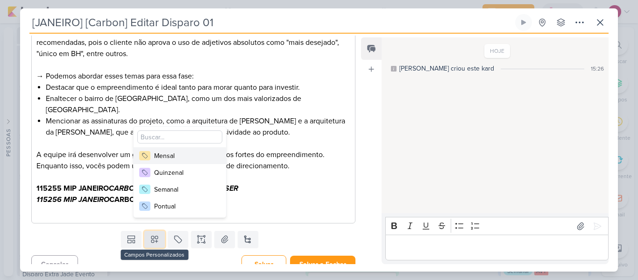
click at [155, 235] on icon at bounding box center [154, 239] width 9 height 9
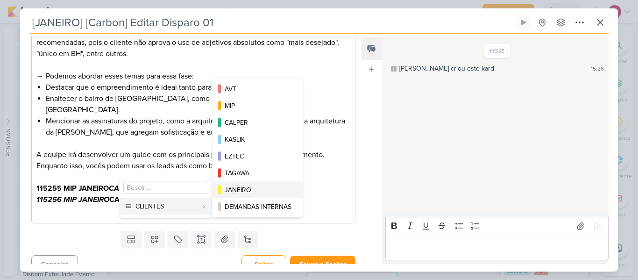
click at [249, 182] on button "JANEIRO" at bounding box center [258, 189] width 90 height 17
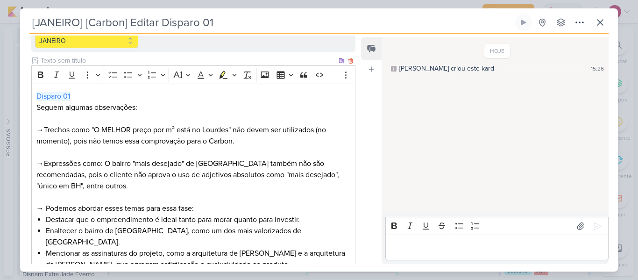
scroll to position [0, 0]
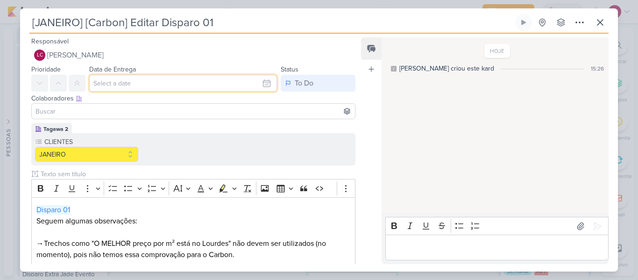
click at [208, 80] on input "text" at bounding box center [183, 83] width 188 height 17
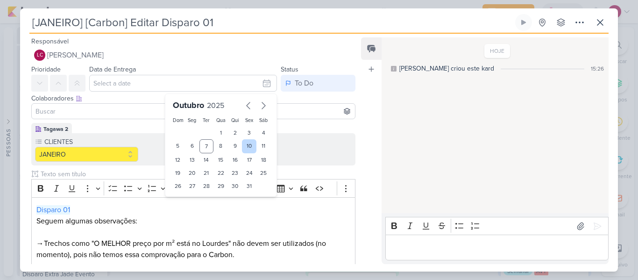
click at [243, 147] on div "10" at bounding box center [249, 146] width 14 height 14
click at [216, 146] on div "8" at bounding box center [221, 146] width 14 height 14
type input "[DATE] 23:59"
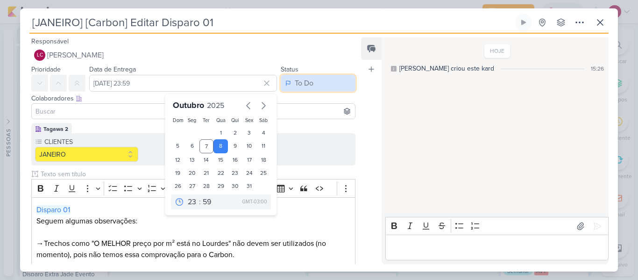
click at [296, 82] on div "To Do" at bounding box center [304, 83] width 19 height 11
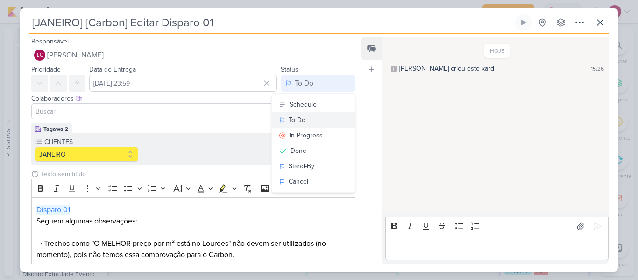
click at [295, 119] on div "To Do" at bounding box center [297, 120] width 17 height 10
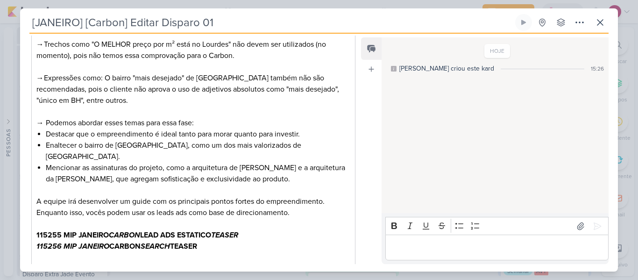
scroll to position [246, 0]
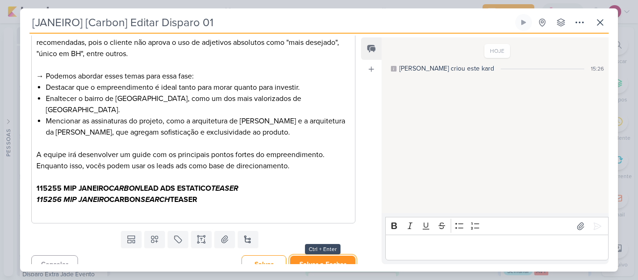
click at [301, 256] on button "Salvar e Fechar" at bounding box center [322, 264] width 65 height 17
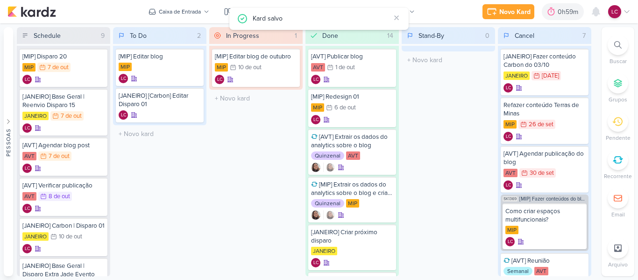
scroll to position [0, 0]
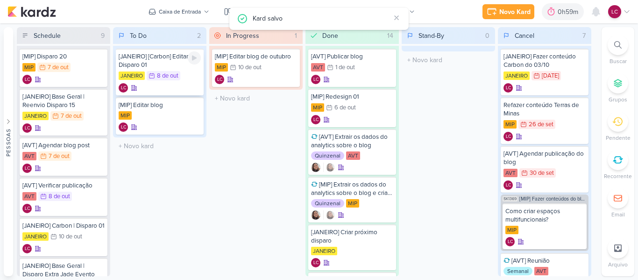
click at [178, 61] on div "[JANEIRO] [Carbon] Editar Disparo 01" at bounding box center [160, 60] width 82 height 17
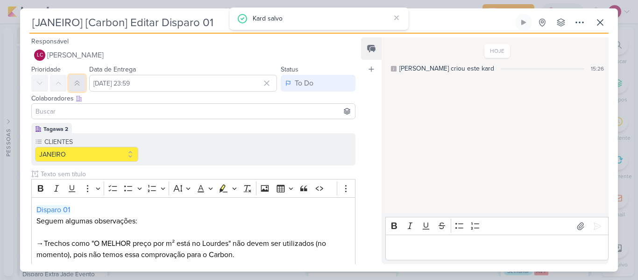
click at [77, 84] on icon at bounding box center [76, 82] width 7 height 7
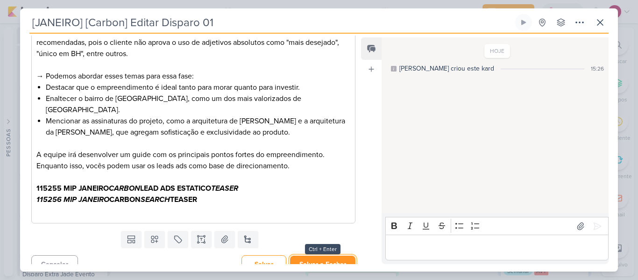
click at [326, 256] on button "Salvar e Fechar" at bounding box center [322, 264] width 65 height 17
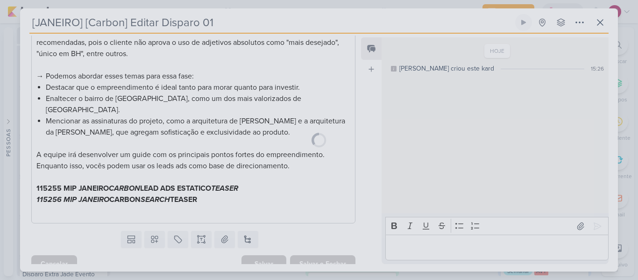
scroll to position [245, 0]
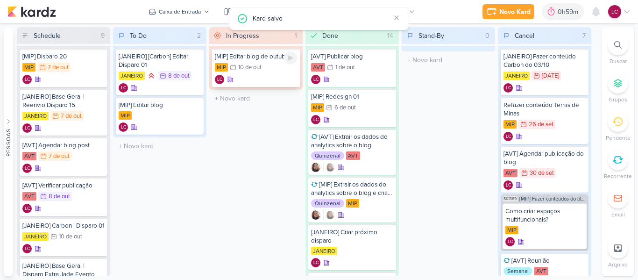
click at [280, 63] on div "MIP 10/10 [DATE]" at bounding box center [256, 68] width 82 height 10
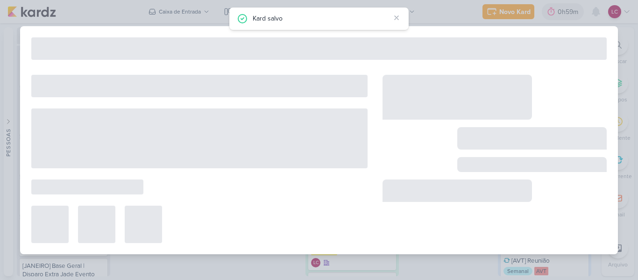
type input "[MIP] Editar blog de outubro"
type input "10 de outubro de 2025 às 23:59"
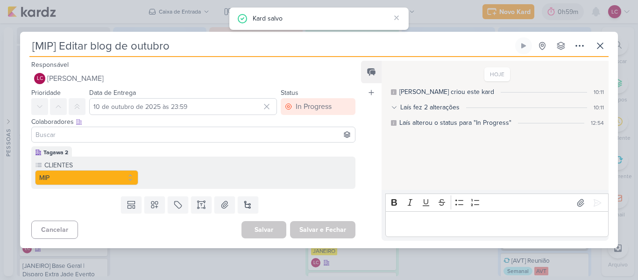
scroll to position [0, 0]
click at [201, 204] on icon at bounding box center [201, 205] width 0 height 2
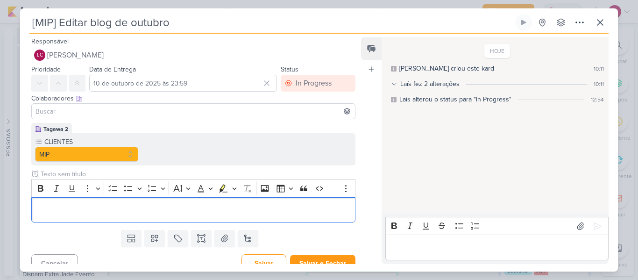
click at [624, 110] on div "[MIP] Editar blog de outubro Criado por mim" at bounding box center [319, 140] width 638 height 280
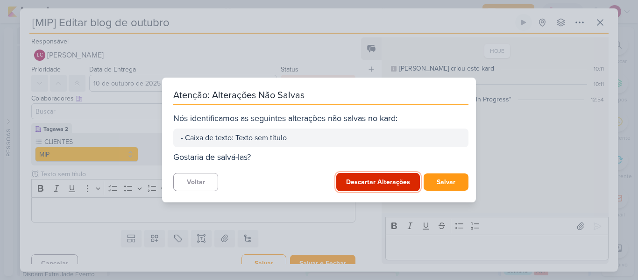
click at [371, 178] on button "Descartar Alterações" at bounding box center [379, 182] width 84 height 18
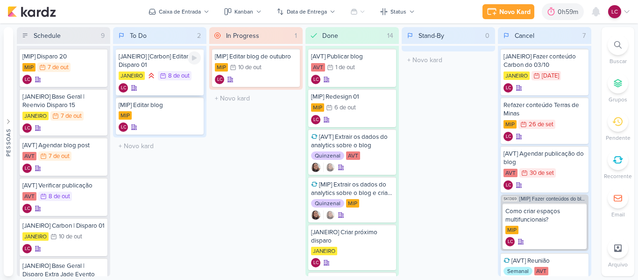
click at [181, 71] on div "8/10 [DATE]" at bounding box center [175, 75] width 34 height 9
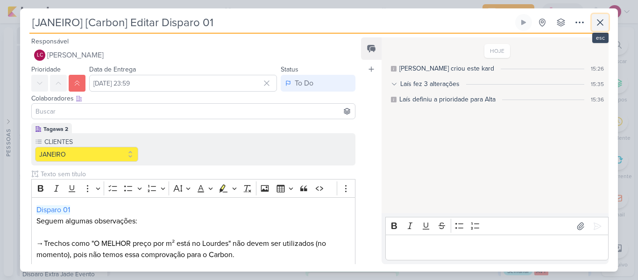
click at [603, 21] on icon at bounding box center [600, 22] width 11 height 11
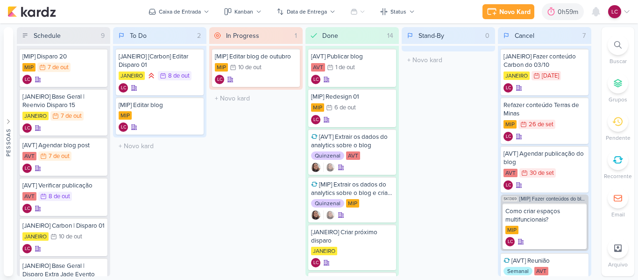
click at [631, 7] on div "Novo Kard Ctrl + k 0h59m Sessão desligada... Hoje 0h59m Semana 8h44m Mês 21h11m" at bounding box center [319, 11] width 638 height 23
click at [627, 11] on icon at bounding box center [626, 11] width 7 height 7
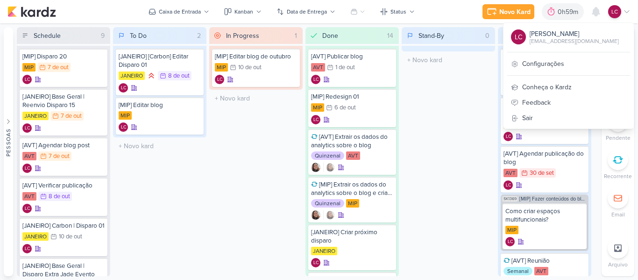
click at [627, 11] on icon at bounding box center [626, 11] width 7 height 7
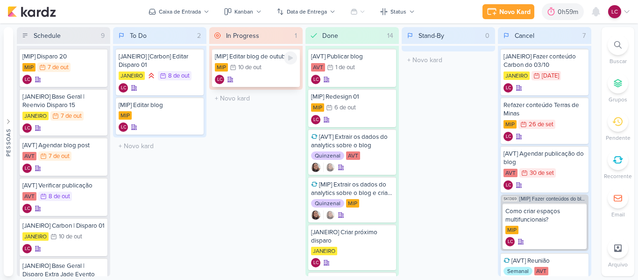
click at [271, 72] on div "MIP 10/10 [DATE]" at bounding box center [256, 68] width 82 height 10
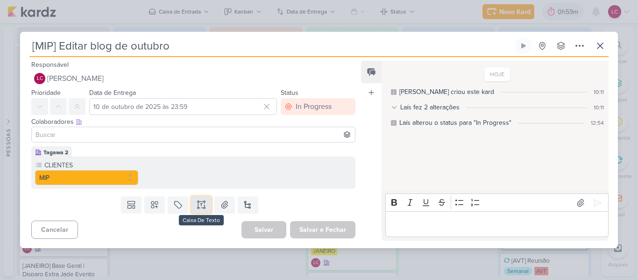
click at [199, 201] on icon at bounding box center [201, 204] width 9 height 9
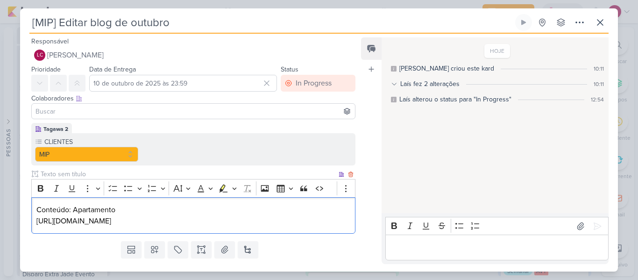
click at [108, 211] on p "Conteúdo: Apartamento" at bounding box center [193, 209] width 314 height 11
drag, startPoint x: 37, startPoint y: 222, endPoint x: 133, endPoint y: 242, distance: 98.4
click at [133, 234] on div "Conteúdo: Apartamento na planta ou pronto? Descubra os prós e contras antes de …" at bounding box center [193, 215] width 324 height 37
click at [75, 212] on p "Conteúdo: Apartamento na planta ou pronto? Descubra os prós e contras antes de …" at bounding box center [193, 209] width 314 height 11
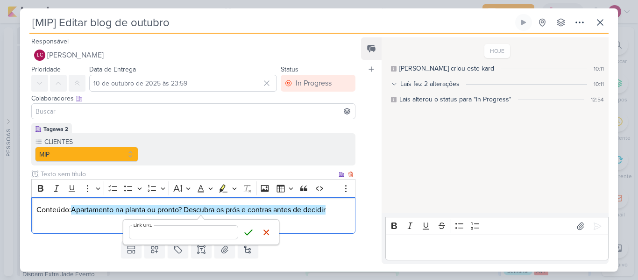
type input "[URL][DOMAIN_NAME]"
click button "Save" at bounding box center [249, 232] width 14 height 14
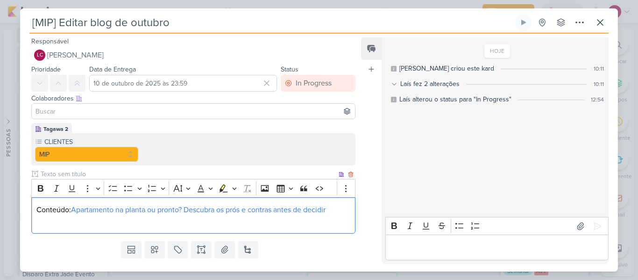
click at [74, 226] on p "Editor editing area: main" at bounding box center [193, 220] width 314 height 11
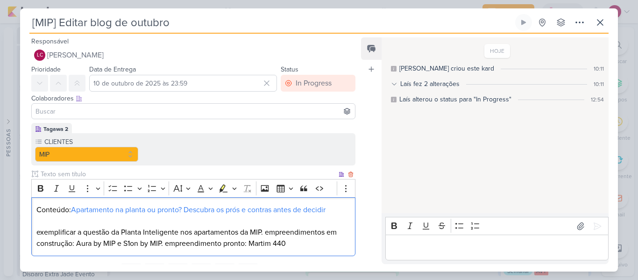
drag, startPoint x: 37, startPoint y: 234, endPoint x: 45, endPoint y: 237, distance: 8.9
click at [37, 234] on p "exemplificar a questão da Planta Inteligente nos apartamentos da MIP. empreendi…" at bounding box center [193, 238] width 314 height 22
click at [279, 230] on p "→ Exemplificar a questão da Planta Inteligente nos apartamentos da MIP. empreen…" at bounding box center [193, 238] width 314 height 22
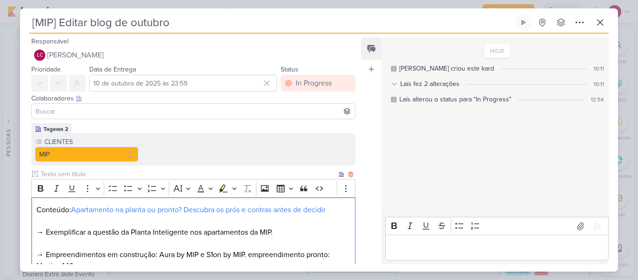
click at [252, 257] on p "→ Empreendimentos em construção: Aura by MIP e S1on by MIP. empreendimento pron…" at bounding box center [193, 260] width 314 height 22
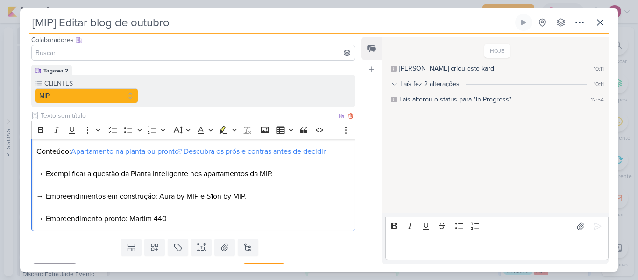
scroll to position [64, 0]
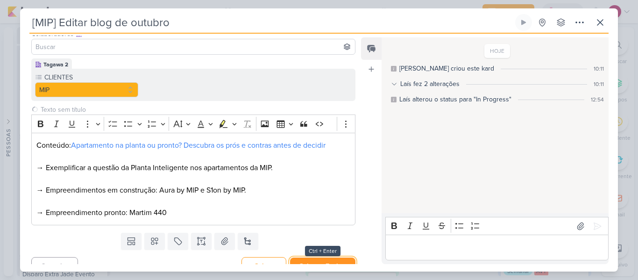
click at [301, 259] on button "Salvar e Fechar" at bounding box center [322, 266] width 65 height 17
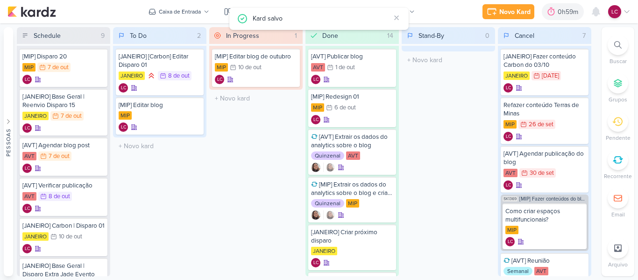
scroll to position [0, 0]
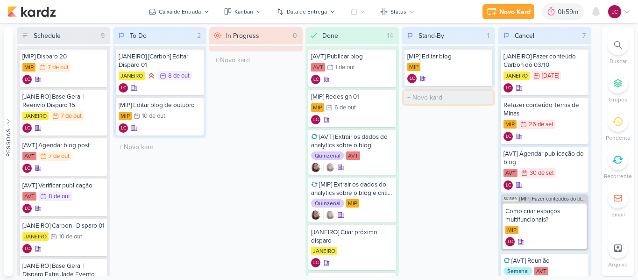
click at [434, 96] on input "text" at bounding box center [449, 98] width 90 height 14
click at [439, 70] on div "MIP" at bounding box center [449, 67] width 82 height 9
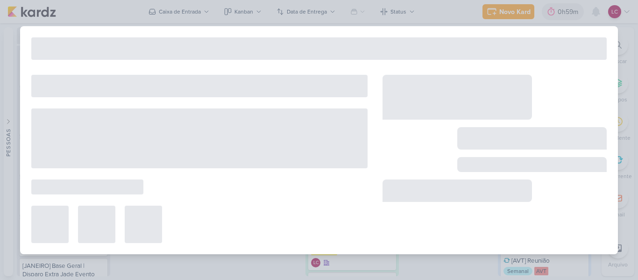
type input "[MIP] Editar blog"
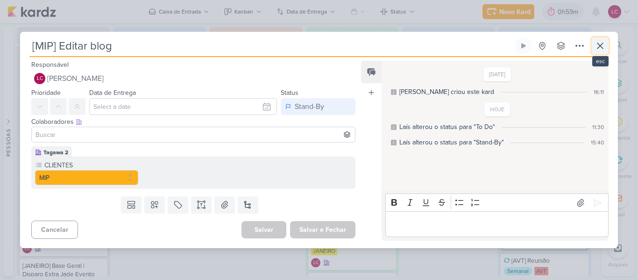
click at [595, 45] on button at bounding box center [600, 45] width 17 height 17
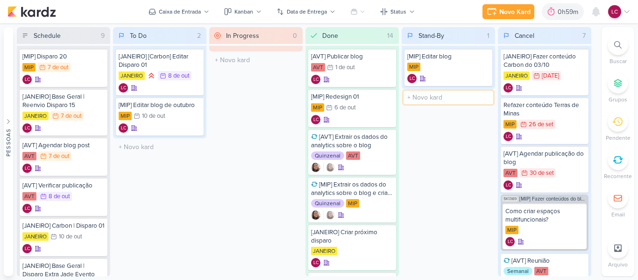
click at [424, 100] on input "text" at bounding box center [449, 98] width 90 height 14
type input "[AVT] Editar blog"
click at [436, 97] on div "[AVT] Editar blog" at bounding box center [449, 96] width 82 height 8
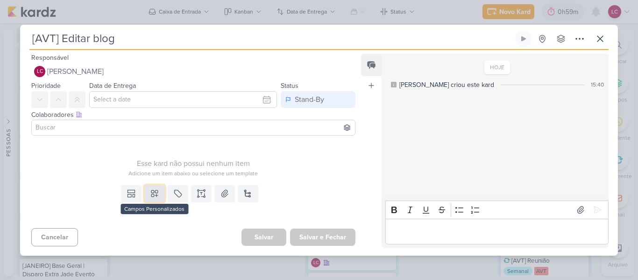
click at [158, 192] on button at bounding box center [154, 193] width 21 height 17
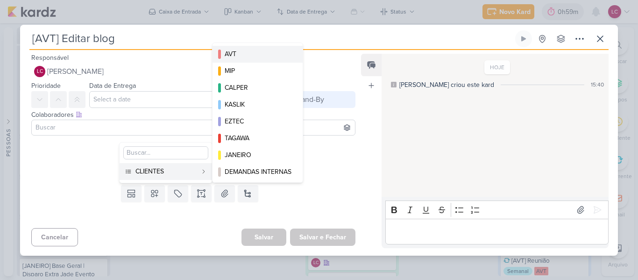
click at [250, 59] on button "AVT" at bounding box center [258, 54] width 90 height 17
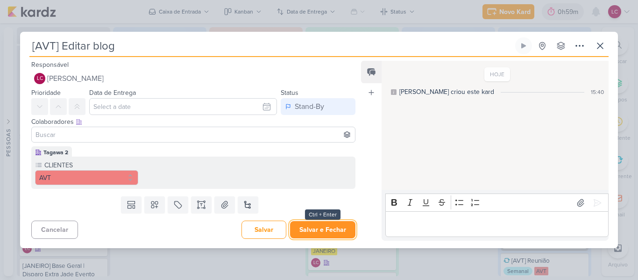
click at [305, 237] on button "Salvar e Fechar" at bounding box center [322, 229] width 65 height 17
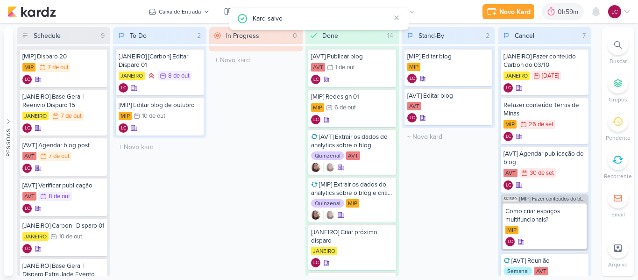
click at [213, 148] on div "In Progress 0 Mover Para Esquerda Mover Para Direita [GEOGRAPHIC_DATA] O título…" at bounding box center [255, 151] width 93 height 249
click at [180, 67] on div "[JANEIRO] [Carbon] Editar Disparo 01" at bounding box center [160, 60] width 82 height 17
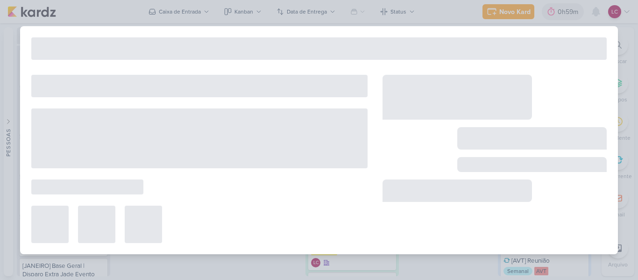
type input "[JANEIRO] [Carbon] Editar Disparo 01"
type input "[DATE] 23:59"
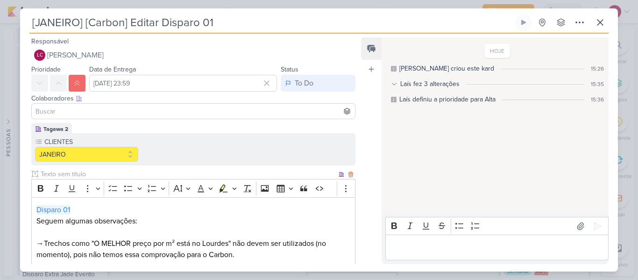
scroll to position [140, 0]
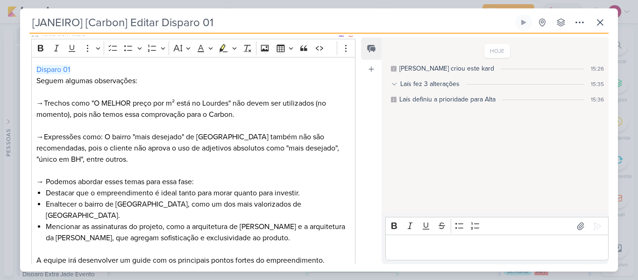
click at [45, 136] on p "→Expressões como: O bairro "mais desejado" de [GEOGRAPHIC_DATA] também não são …" at bounding box center [193, 148] width 314 height 34
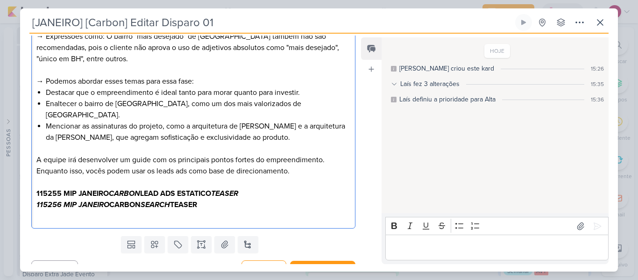
scroll to position [246, 0]
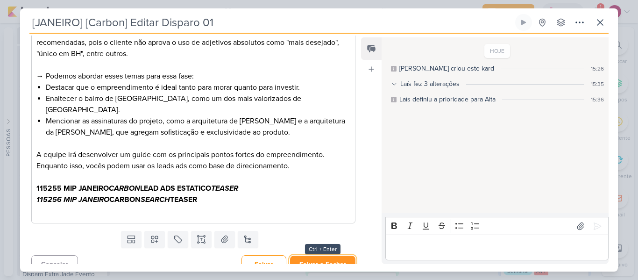
click at [326, 256] on button "Salvar e Fechar" at bounding box center [322, 264] width 65 height 17
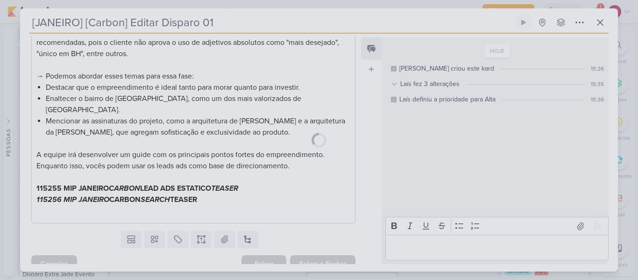
scroll to position [245, 0]
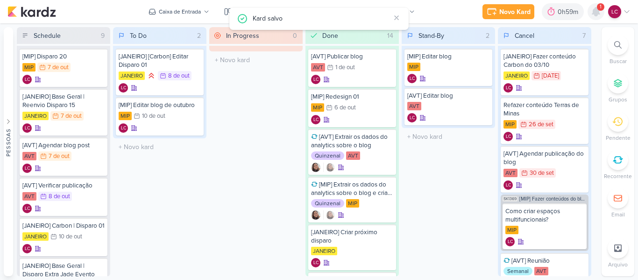
click at [597, 13] on icon at bounding box center [596, 11] width 7 height 8
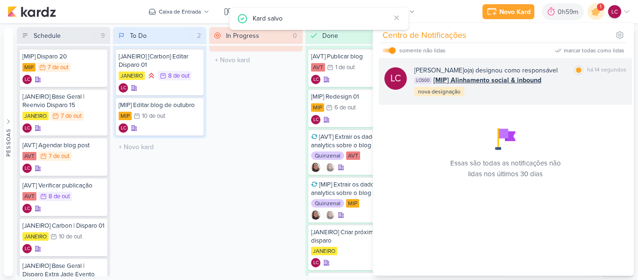
click at [470, 79] on span "[MIP] Alinhamento social & inbound" at bounding box center [488, 80] width 108 height 10
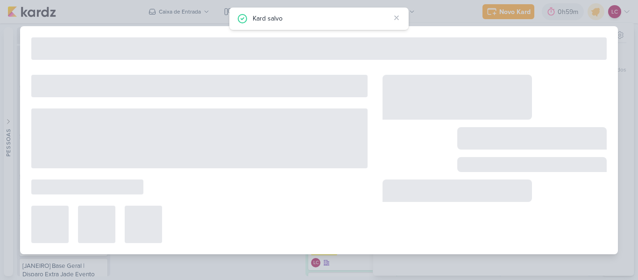
type input "[MIP] Alinhamento social & inbound"
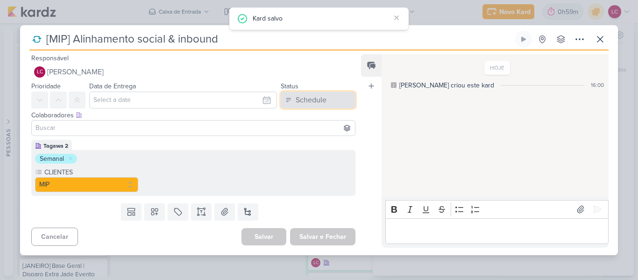
click at [317, 107] on button "Schedule" at bounding box center [318, 100] width 75 height 17
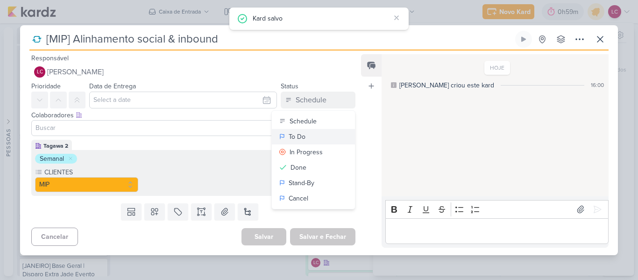
click at [317, 134] on button "To Do" at bounding box center [313, 136] width 83 height 15
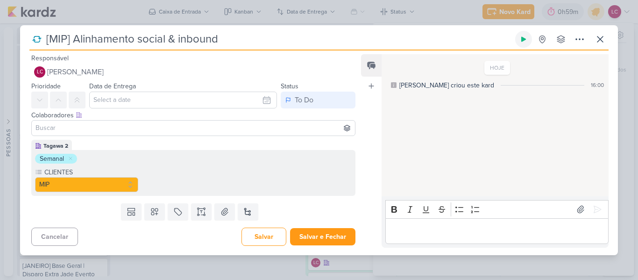
click at [522, 39] on icon at bounding box center [523, 39] width 7 height 7
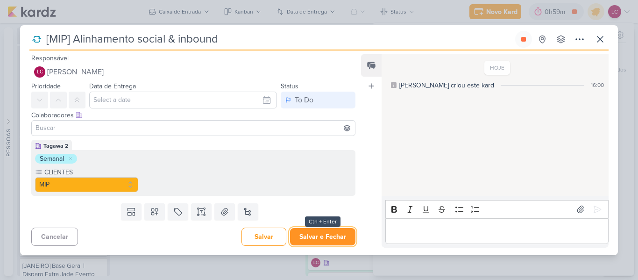
click at [322, 237] on button "Salvar e Fechar" at bounding box center [322, 236] width 65 height 17
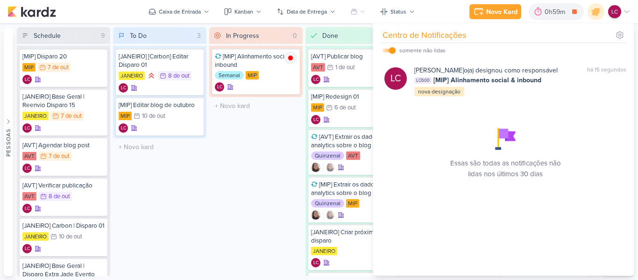
drag, startPoint x: 227, startPoint y: 159, endPoint x: 221, endPoint y: 129, distance: 30.9
click at [227, 158] on div "In Progress 0 Mover Para Esquerda Mover Para Direita [GEOGRAPHIC_DATA] [MIP] Al…" at bounding box center [255, 151] width 93 height 249
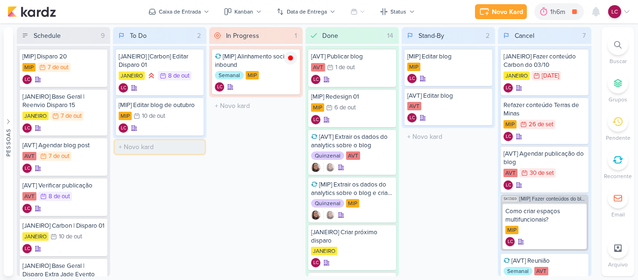
click at [171, 145] on input "text" at bounding box center [160, 147] width 90 height 14
type input "[JANEIRO] Verificar cronograma de conteúdo"
click at [170, 154] on div "[JANEIRO] Verificar cronograma de conteúdo" at bounding box center [160, 149] width 82 height 17
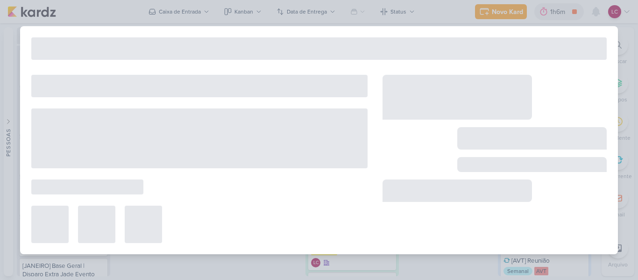
type input "[JANEIRO] Verificar cronograma de conteúdo"
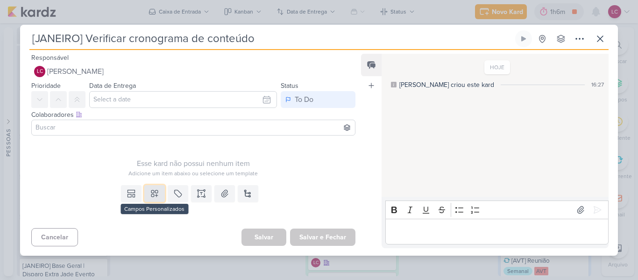
click at [158, 187] on button at bounding box center [154, 193] width 21 height 17
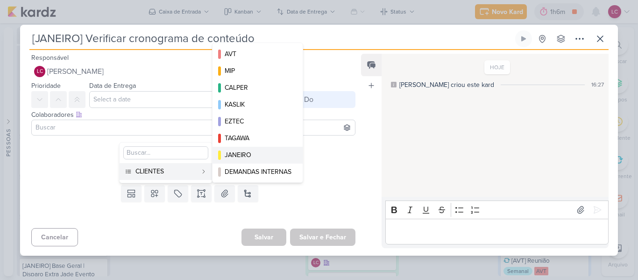
click at [242, 154] on div "JANEIRO" at bounding box center [258, 155] width 67 height 10
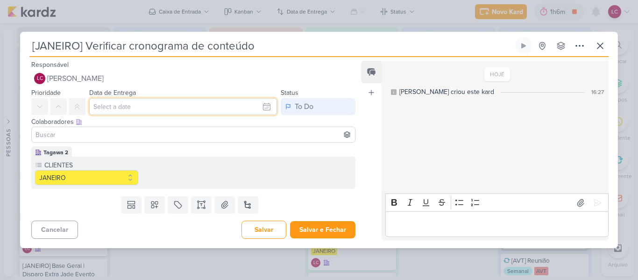
click at [172, 112] on input "text" at bounding box center [183, 106] width 188 height 17
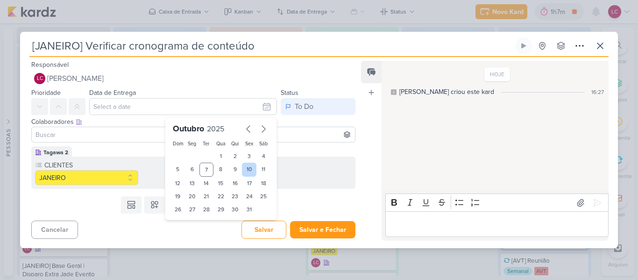
click at [249, 168] on div "10" at bounding box center [249, 170] width 14 height 14
type input "10 de outubro de 2025 às 23:59"
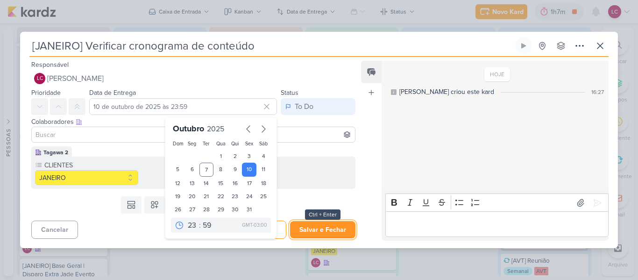
click at [315, 227] on button "Salvar e Fechar" at bounding box center [322, 229] width 65 height 17
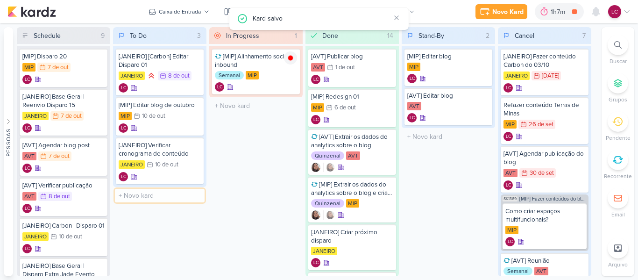
click at [157, 196] on input "text" at bounding box center [160, 196] width 90 height 14
type input "[MIP] Verificar cronograma de conteúdo"
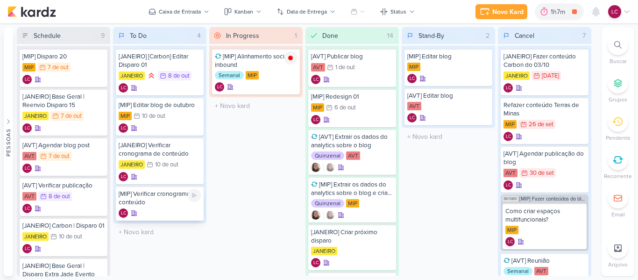
click at [143, 203] on div "[MIP] Verificar cronograma de conteúdo" at bounding box center [160, 198] width 82 height 17
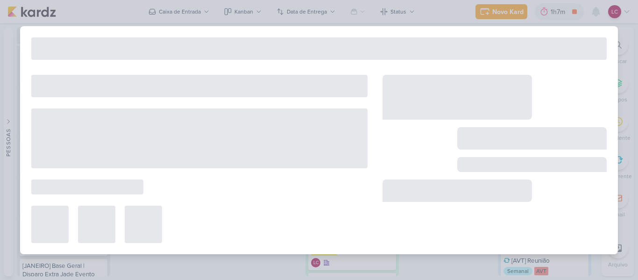
type input "[MIP] Verificar cronograma de conteúdo"
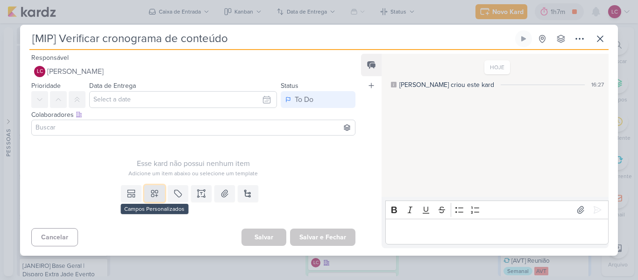
click at [157, 186] on button at bounding box center [154, 193] width 21 height 17
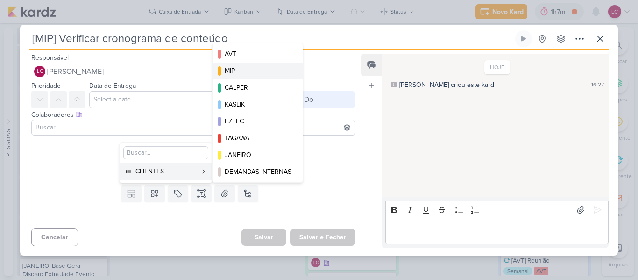
click at [249, 78] on button "MIP" at bounding box center [258, 71] width 90 height 17
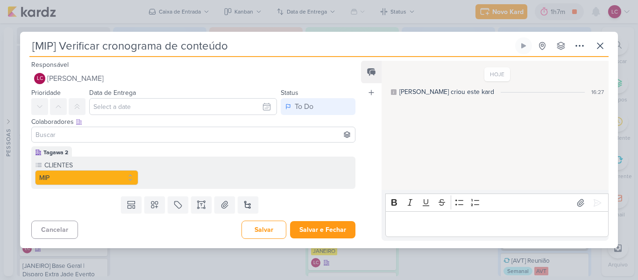
click at [304, 243] on div "Responsável LC Laís Costa Nenhum contato encontrado create new contact Novo Con…" at bounding box center [319, 152] width 598 height 191
click at [304, 238] on div "Salvar Salvar e Fechar Ctrl + Enter" at bounding box center [299, 230] width 114 height 18
click at [308, 237] on button "Salvar e Fechar" at bounding box center [322, 229] width 65 height 17
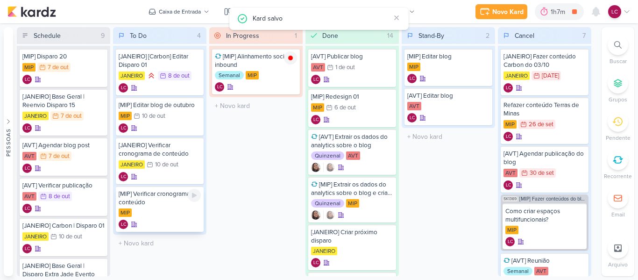
click at [156, 205] on div "[MIP] Verificar cronograma de conteúdo" at bounding box center [160, 198] width 82 height 17
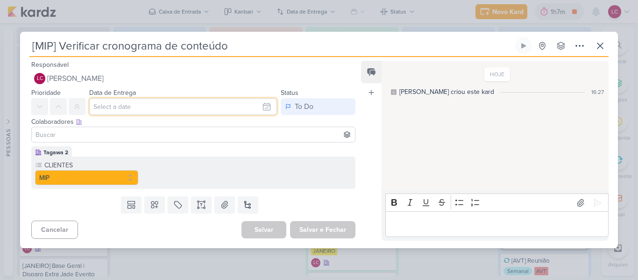
click at [255, 105] on input "text" at bounding box center [183, 106] width 188 height 17
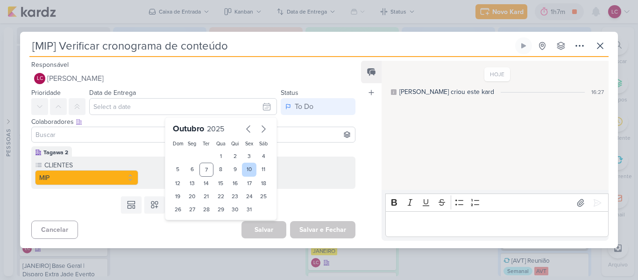
click at [247, 168] on div "10" at bounding box center [249, 170] width 14 height 14
type input "10 de outubro de 2025 às 23:59"
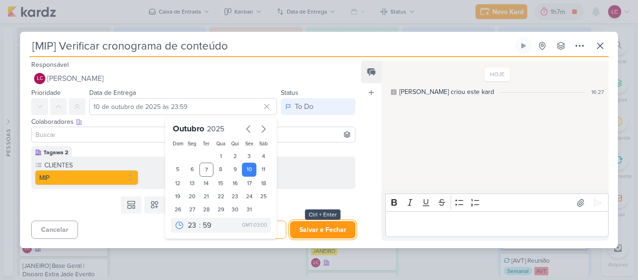
click at [317, 230] on button "Salvar e Fechar" at bounding box center [322, 229] width 65 height 17
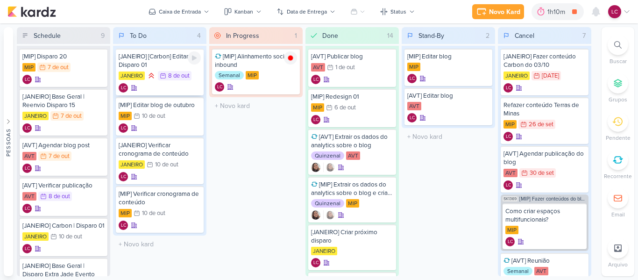
click at [165, 66] on div "[JANEIRO] [Carbon] Editar Disparo 01" at bounding box center [160, 60] width 82 height 17
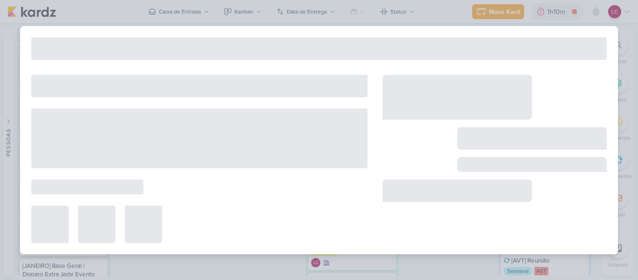
type input "[JANEIRO] [Carbon] Editar Disparo 01"
type input "[DATE] 23:59"
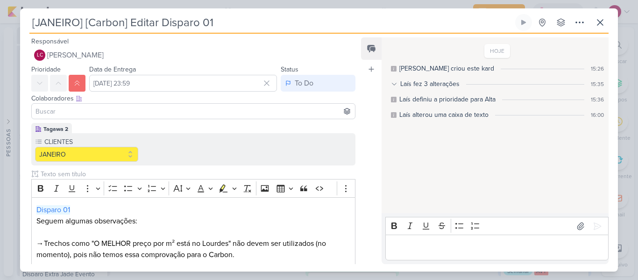
click at [632, 232] on div "[JANEIRO] [Carbon] Editar Disparo 01 Criado por mim" at bounding box center [319, 140] width 638 height 280
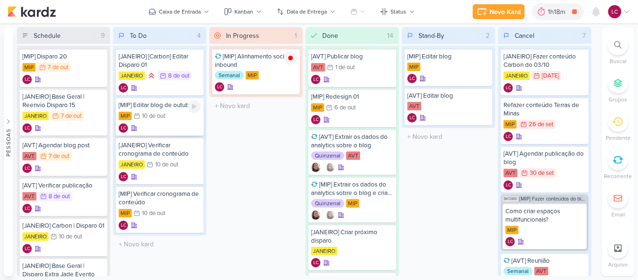
click at [165, 128] on div "LC" at bounding box center [160, 127] width 82 height 9
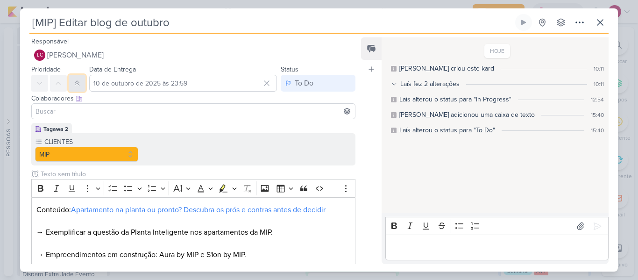
click at [80, 85] on icon at bounding box center [76, 82] width 7 height 7
click at [222, 3] on div "[MIP] Editar blog de outubro Criado por mim" at bounding box center [319, 140] width 638 height 280
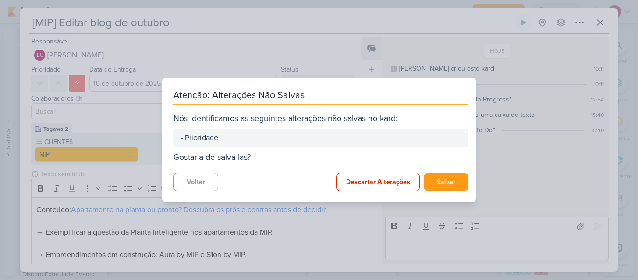
click at [441, 170] on div "Atenção: Alterações Não Salvas Nós identificamos as seguintes alterações não sa…" at bounding box center [319, 140] width 314 height 125
click at [448, 184] on button "Salvar" at bounding box center [446, 181] width 45 height 17
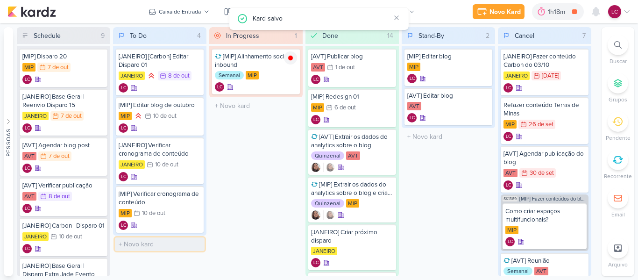
click at [153, 246] on input "text" at bounding box center [160, 244] width 90 height 14
type input "[JANEIRO] [One View] Fazer conteúdos"
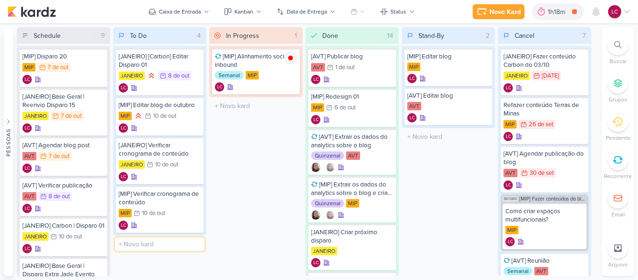
scroll to position [0, 0]
click at [150, 247] on div "[JANEIRO] [One View] Fazer conteúdos" at bounding box center [160, 246] width 82 height 17
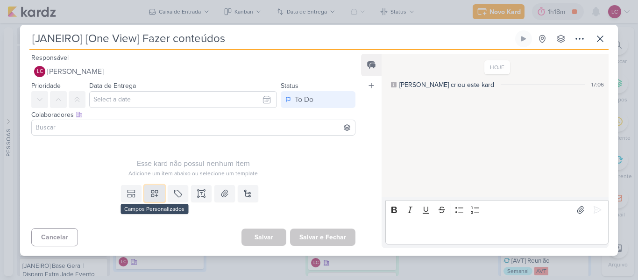
click at [151, 195] on icon at bounding box center [154, 193] width 7 height 7
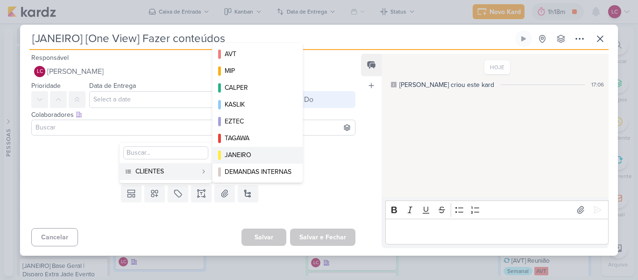
click at [235, 159] on div "JANEIRO" at bounding box center [258, 155] width 67 height 10
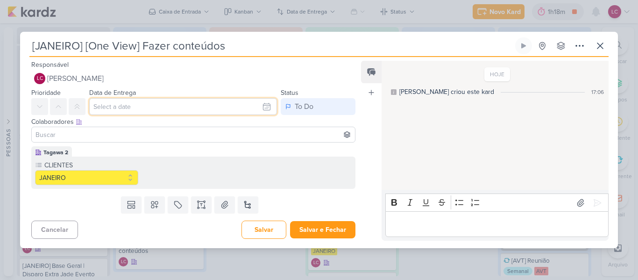
click at [152, 98] on input "text" at bounding box center [183, 106] width 188 height 17
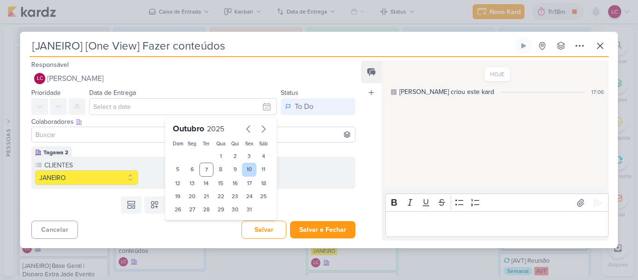
click at [245, 166] on div "10" at bounding box center [249, 170] width 14 height 14
type input "10 de outubro de 2025 às 23:59"
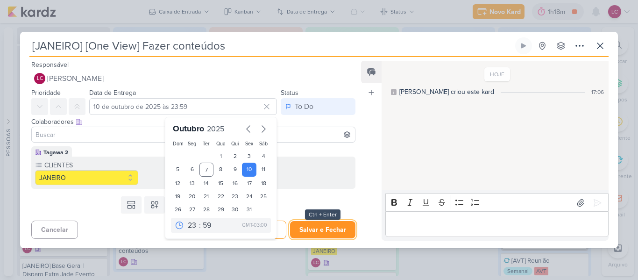
click at [308, 228] on button "Salvar e Fechar" at bounding box center [322, 229] width 65 height 17
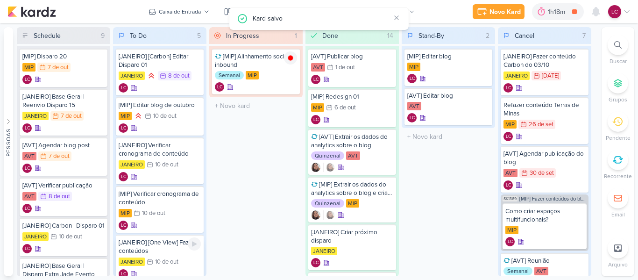
click at [164, 255] on div "[JANEIRO] [One View] Fazer conteúdos" at bounding box center [160, 246] width 82 height 17
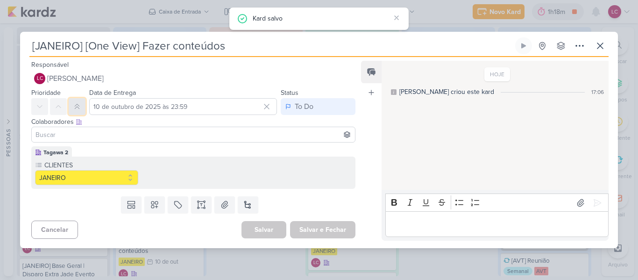
click at [79, 112] on button at bounding box center [77, 106] width 17 height 17
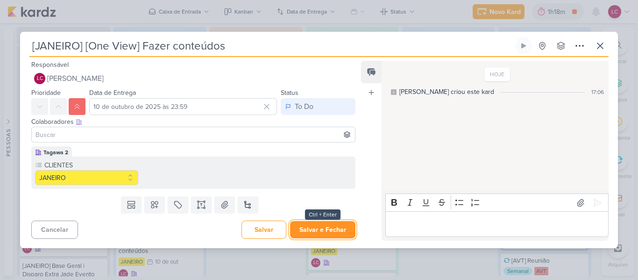
click at [306, 232] on button "Salvar e Fechar" at bounding box center [322, 229] width 65 height 17
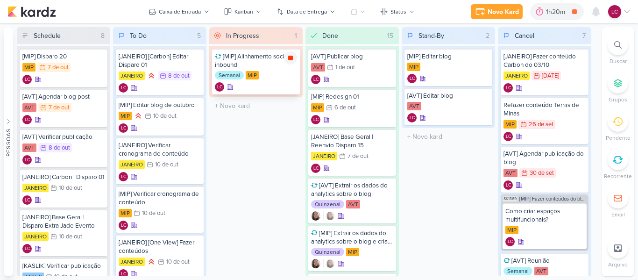
click at [289, 56] on icon at bounding box center [290, 58] width 5 height 5
